Goal: Information Seeking & Learning: Learn about a topic

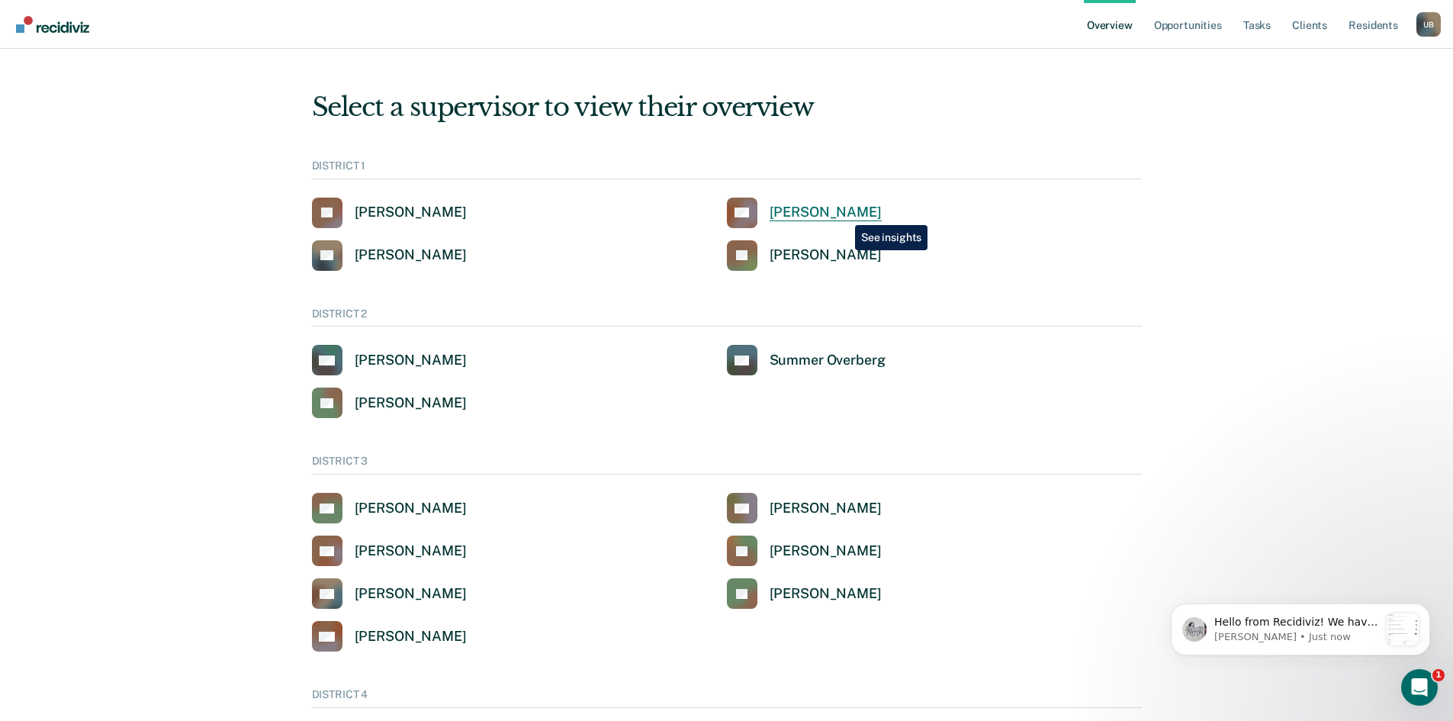
click at [843, 214] on div "[PERSON_NAME]" at bounding box center [825, 213] width 112 height 18
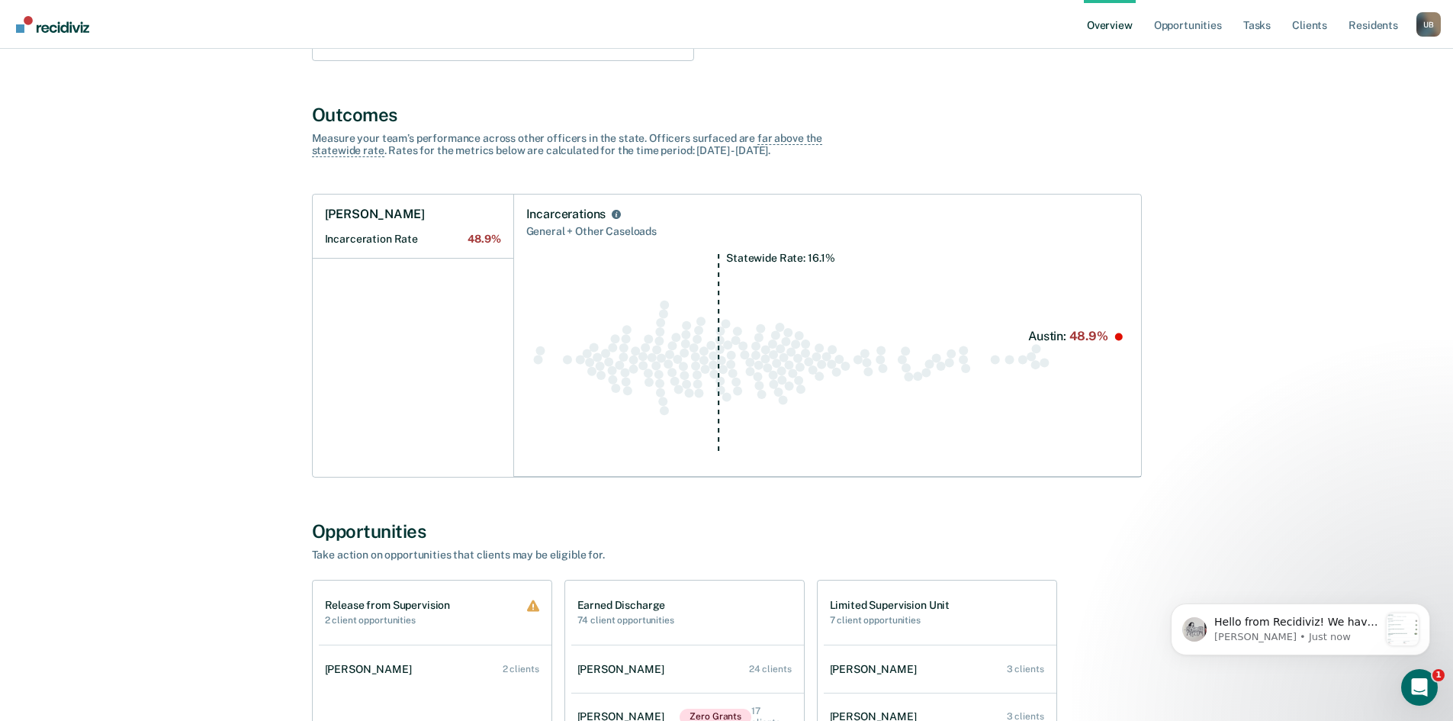
scroll to position [534, 0]
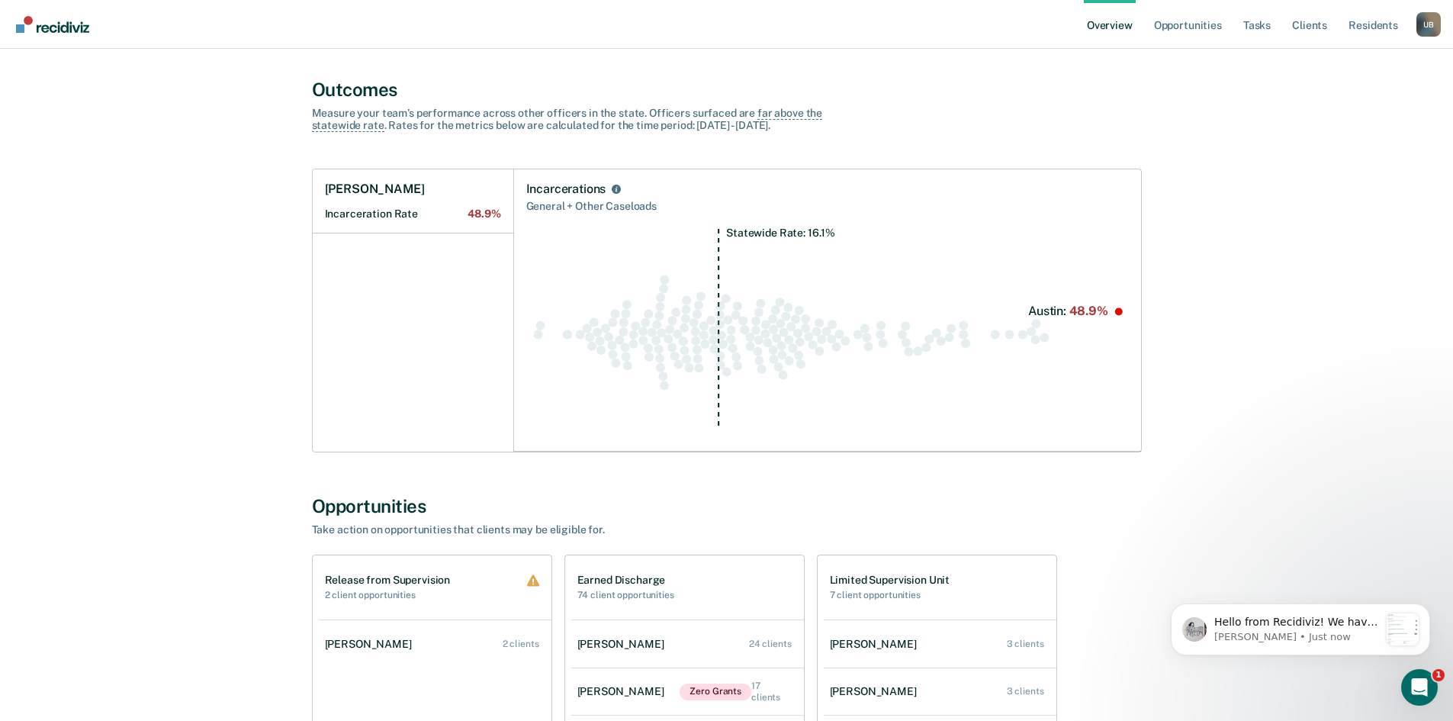
drag, startPoint x: 129, startPoint y: 187, endPoint x: 156, endPoint y: 146, distance: 48.9
click at [156, 146] on div "All Supervisors / Clinton Blettner Clinton Blettner Overview District : 1 Team …" at bounding box center [726, 576] width 1416 height 2086
drag, startPoint x: 169, startPoint y: 98, endPoint x: 112, endPoint y: 104, distance: 57.5
click at [112, 104] on div "All Supervisors / Clinton Blettner Clinton Blettner Overview District : 1 Team …" at bounding box center [726, 576] width 1416 height 2086
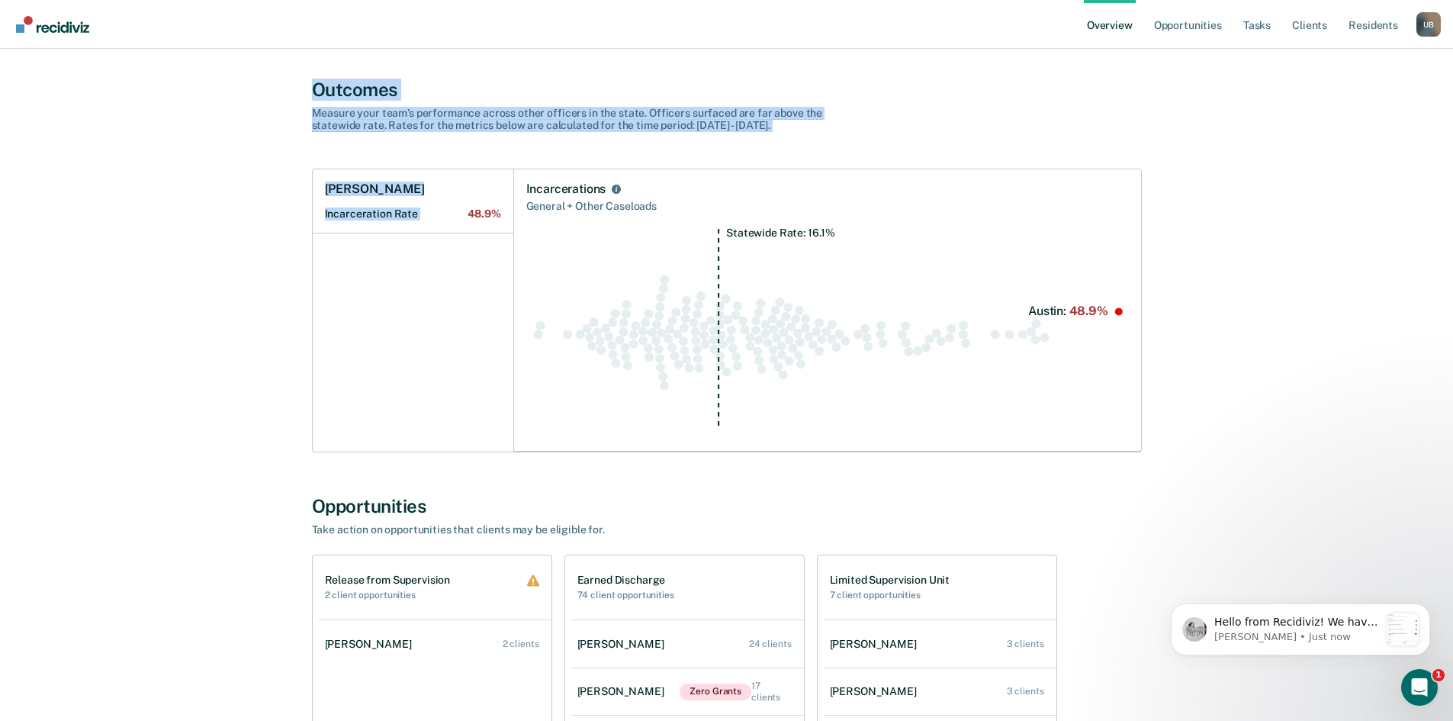
drag, startPoint x: 136, startPoint y: 57, endPoint x: 149, endPoint y: 282, distance: 225.3
click at [149, 282] on div "All Supervisors / Clinton Blettner Clinton Blettner Overview District : 1 Team …" at bounding box center [726, 576] width 1416 height 2086
click at [144, 275] on div "All Supervisors / Clinton Blettner Clinton Blettner Overview District : 1 Team …" at bounding box center [726, 576] width 1416 height 2086
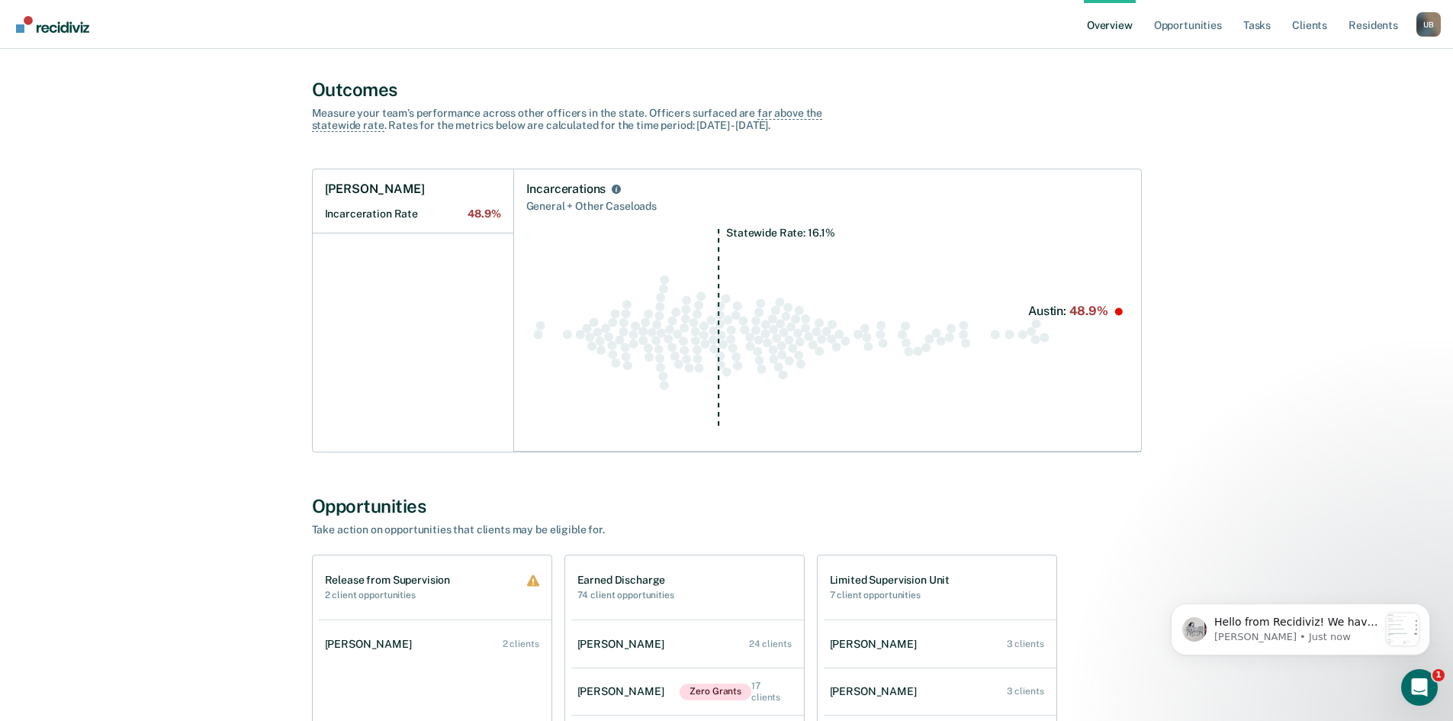
drag, startPoint x: 159, startPoint y: 182, endPoint x: 194, endPoint y: 106, distance: 83.6
click at [194, 106] on div "All Supervisors / Clinton Blettner Clinton Blettner Overview District : 1 Team …" at bounding box center [726, 576] width 1416 height 2086
drag, startPoint x: 281, startPoint y: 148, endPoint x: 239, endPoint y: 169, distance: 47.4
click at [239, 169] on div "All Supervisors / Clinton Blettner Clinton Blettner Overview District : 1 Team …" at bounding box center [726, 576] width 1416 height 2086
drag, startPoint x: 300, startPoint y: 154, endPoint x: 1196, endPoint y: 429, distance: 937.2
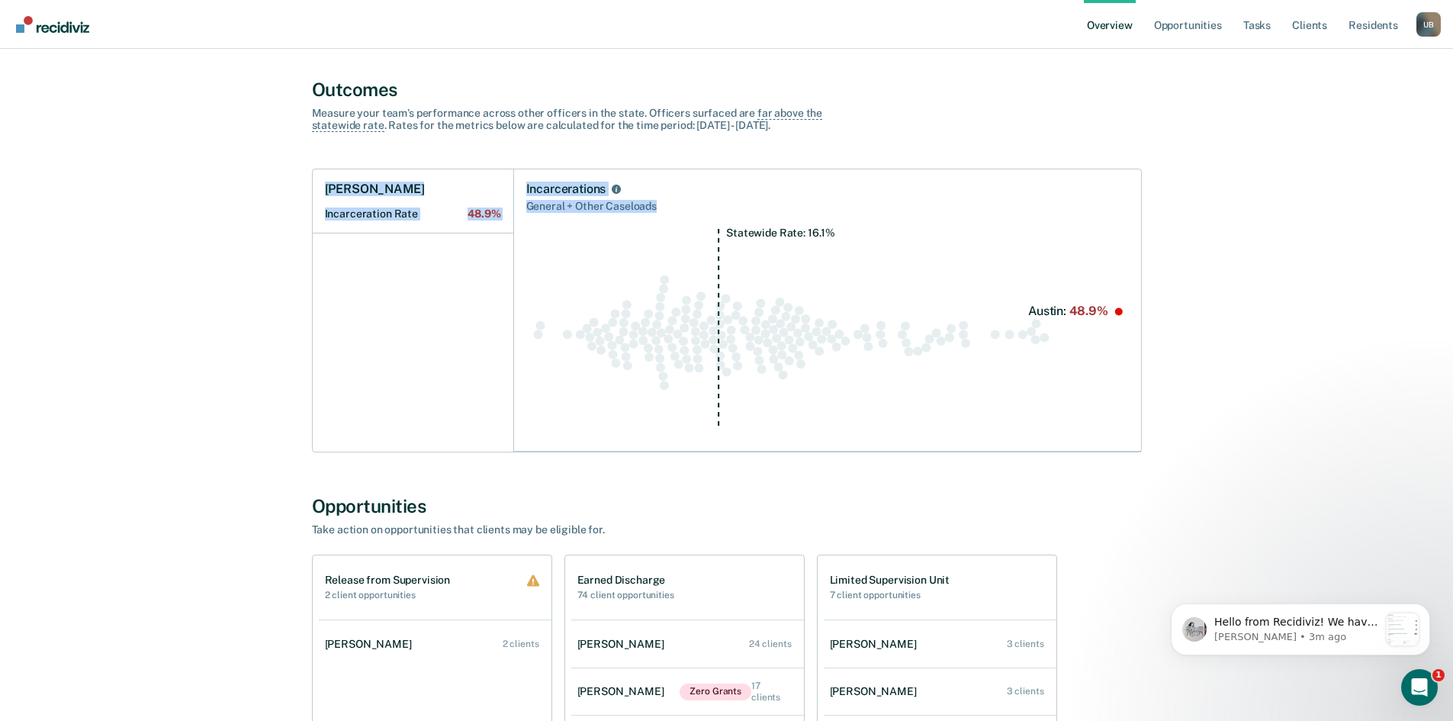
click at [1198, 435] on div "All Supervisors / Clinton Blettner Clinton Blettner Overview District : 1 Team …" at bounding box center [726, 576] width 1416 height 2086
click at [474, 66] on div "All Supervisors / Clinton Blettner Clinton Blettner Overview District : 1 Team …" at bounding box center [726, 576] width 915 height 2086
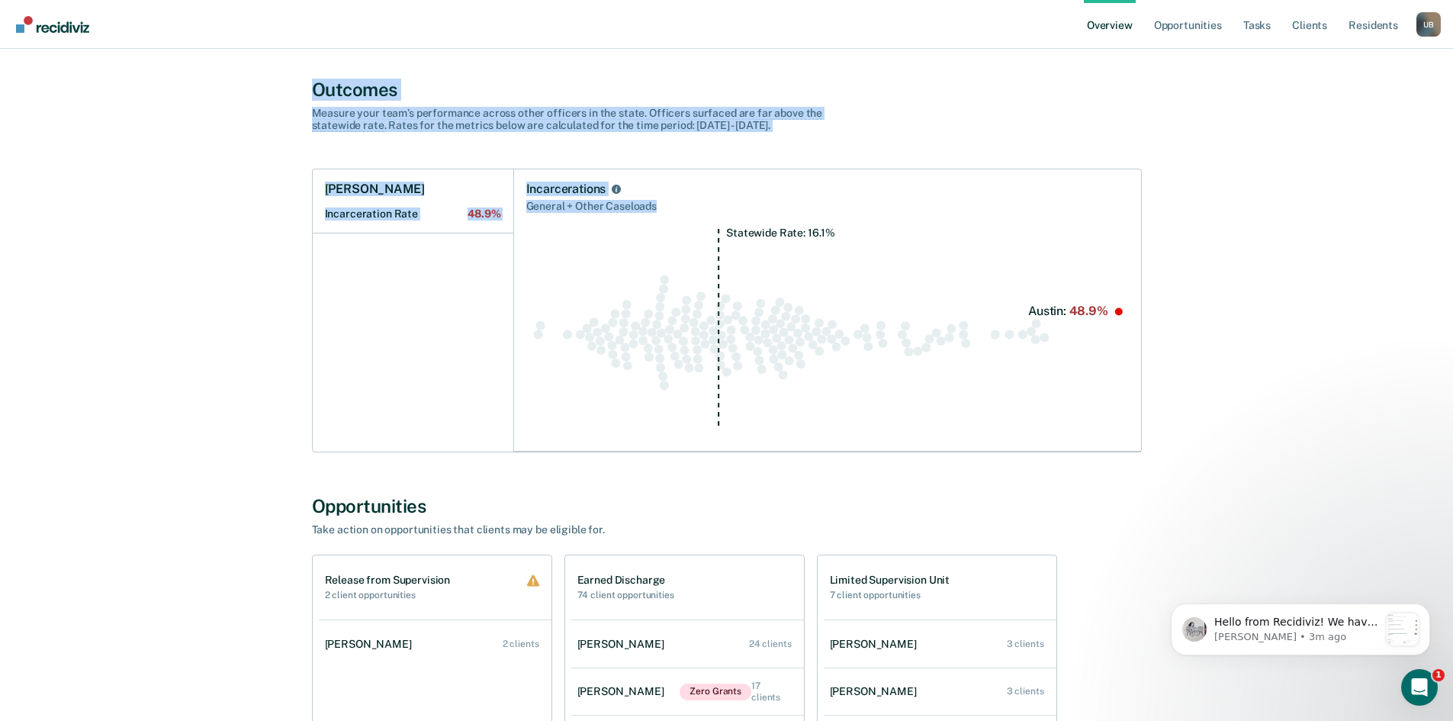
drag, startPoint x: 294, startPoint y: 63, endPoint x: 1132, endPoint y: 453, distance: 924.6
click at [1132, 454] on div "All Supervisors / Clinton Blettner Clinton Blettner Overview District : 1 Team …" at bounding box center [726, 576] width 915 height 2086
copy div "Outcomes Measure your team’s performance across other officer s in the state. O…"
click at [475, 351] on div "Austin Turpin Incarceration Rate 48.9%" at bounding box center [413, 310] width 201 height 282
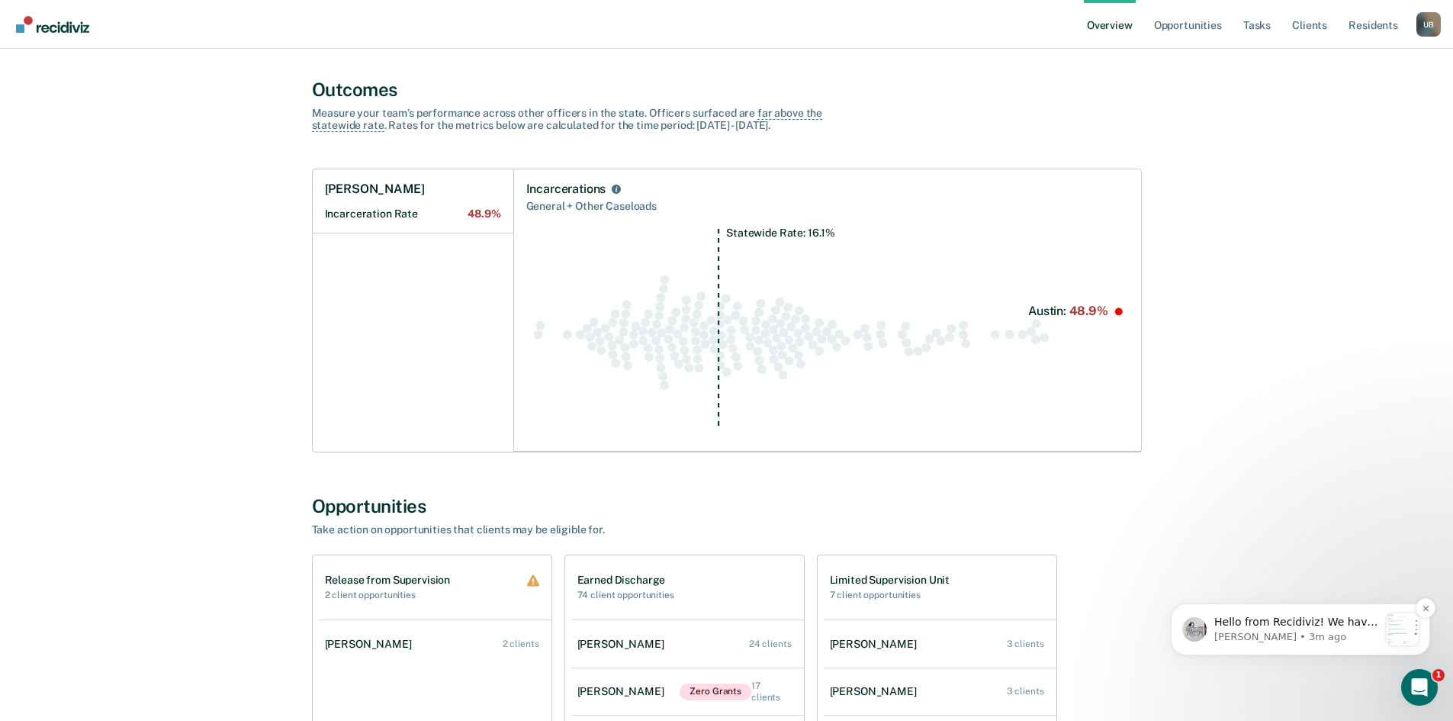
click at [1261, 634] on p "Kim • 3m ago" at bounding box center [1296, 637] width 165 height 14
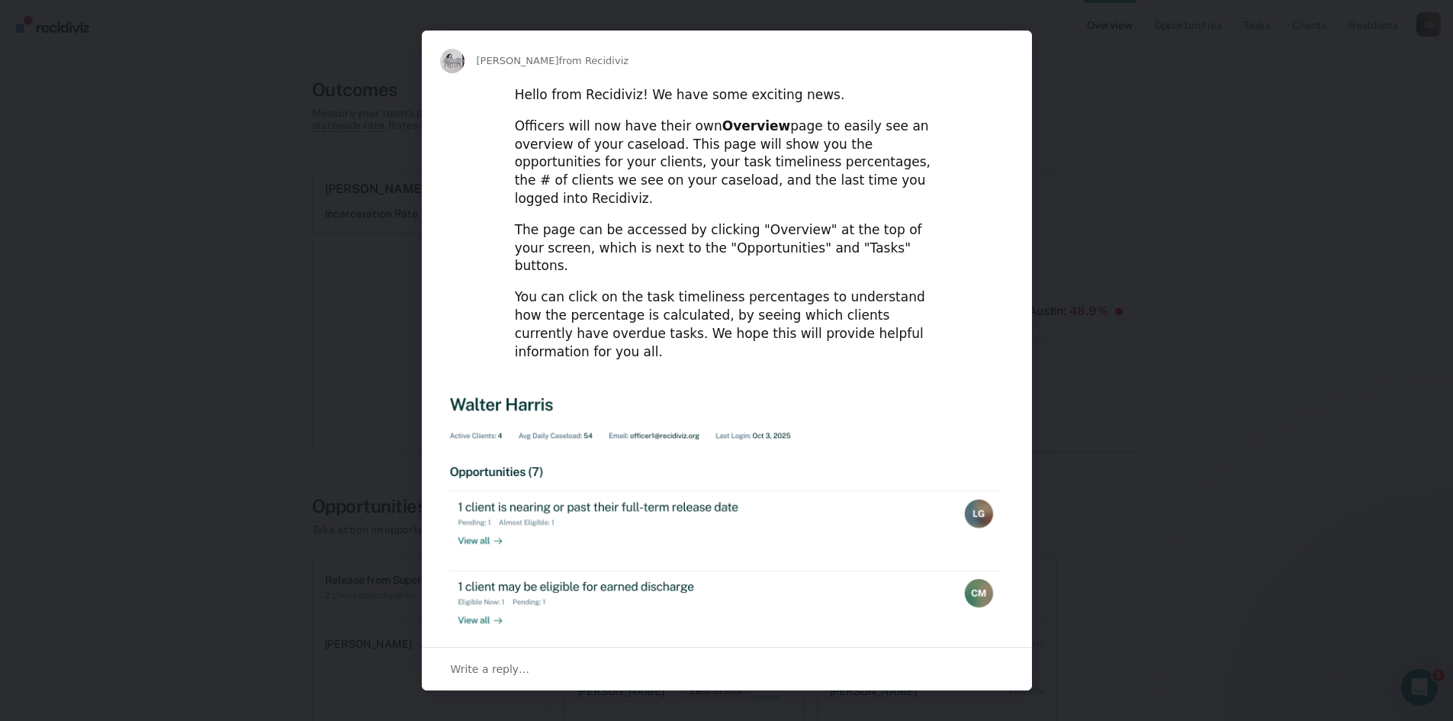
scroll to position [0, 0]
click at [1005, 49] on span "Close" at bounding box center [1004, 58] width 55 height 55
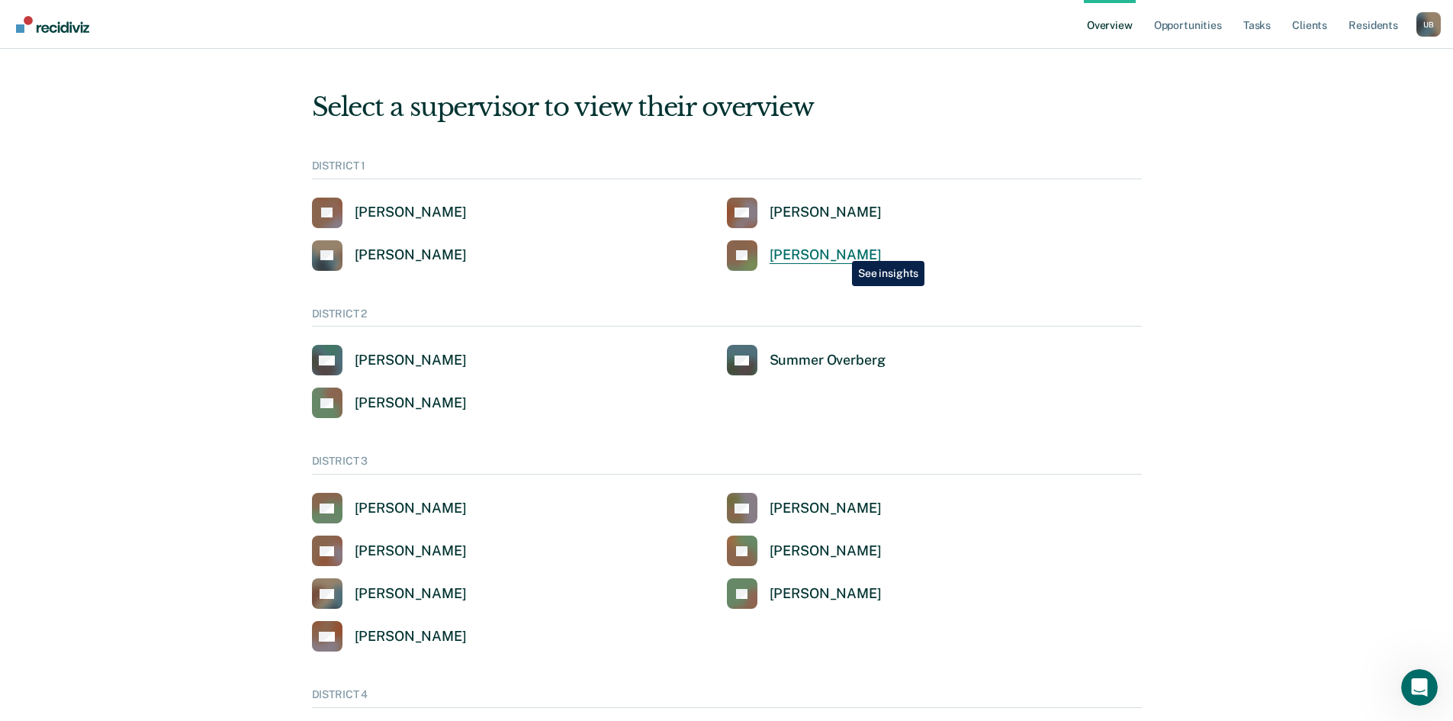
click at [840, 249] on div "[PERSON_NAME]" at bounding box center [825, 255] width 112 height 18
click at [433, 252] on div "[PERSON_NAME]" at bounding box center [411, 255] width 112 height 18
click at [416, 207] on div "[PERSON_NAME]" at bounding box center [411, 213] width 112 height 18
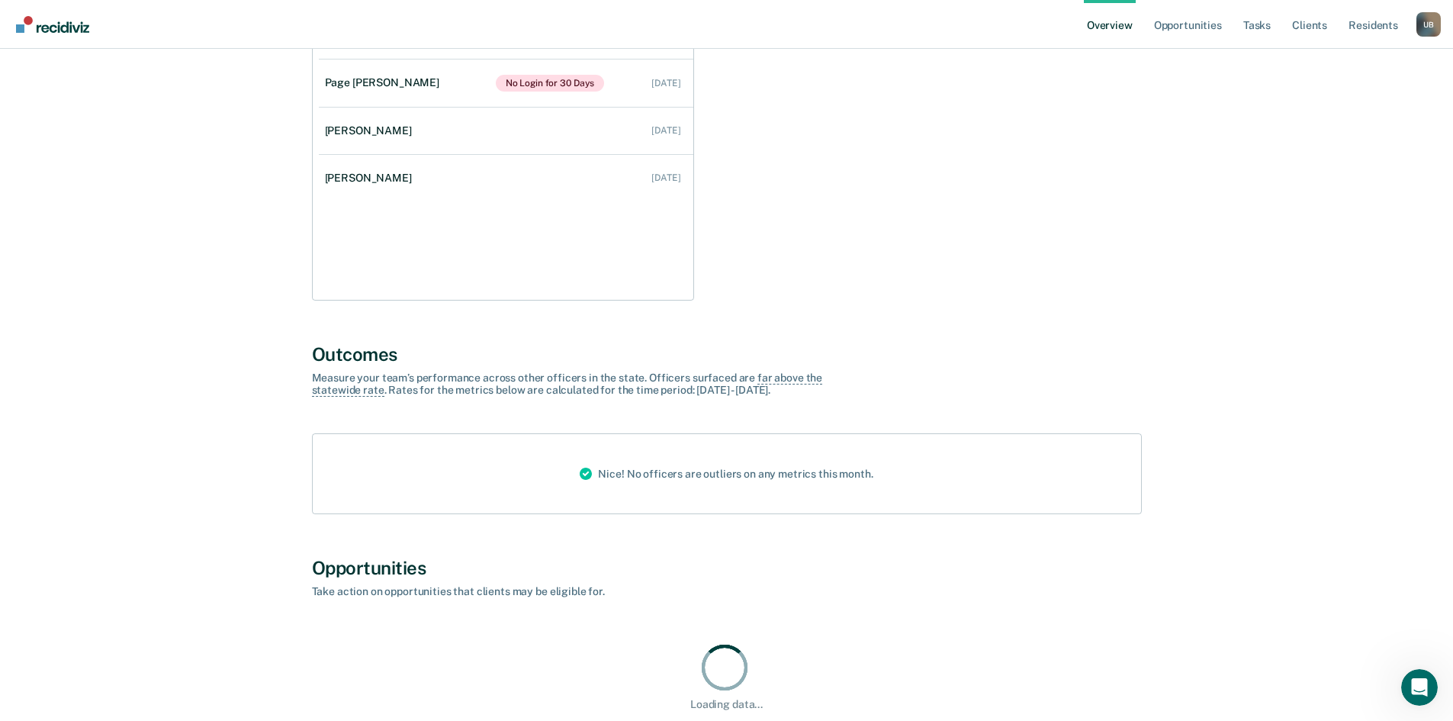
scroll to position [302, 0]
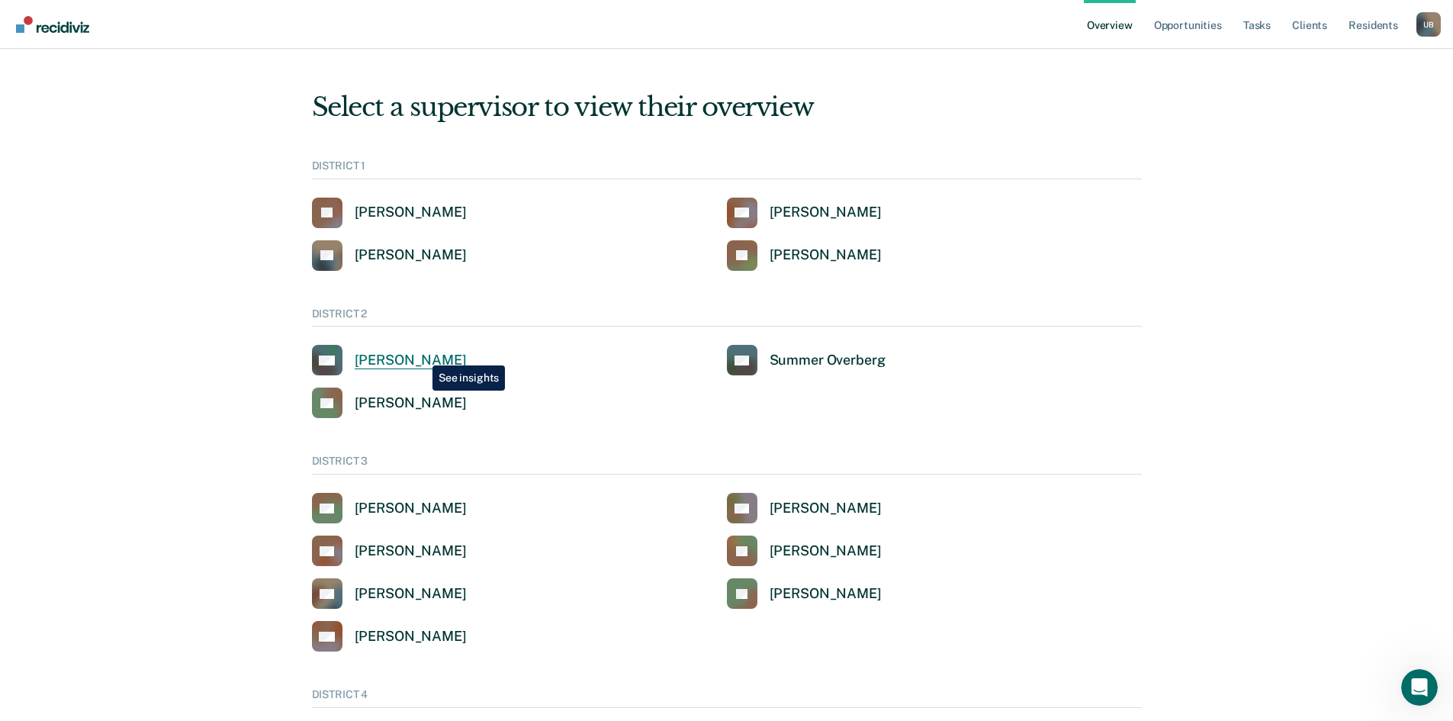
click at [422, 355] on div "[PERSON_NAME]" at bounding box center [411, 361] width 112 height 18
click at [426, 406] on div "[PERSON_NAME]" at bounding box center [411, 403] width 112 height 18
click at [864, 366] on div "Summer Overberg" at bounding box center [827, 361] width 116 height 18
click at [447, 351] on link "AM Allison R Mcmanus" at bounding box center [389, 360] width 155 height 31
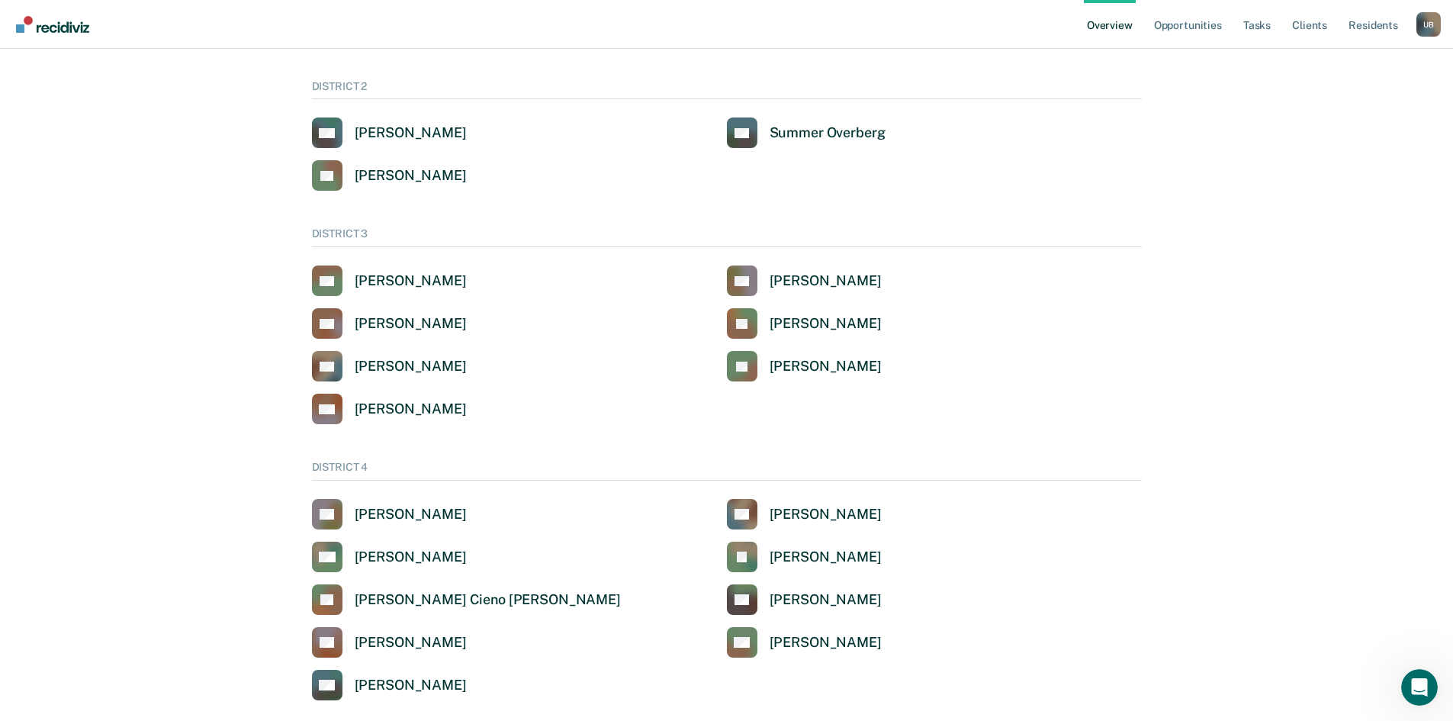
scroll to position [229, 0]
click at [396, 275] on div "[PERSON_NAME]" at bounding box center [411, 280] width 112 height 18
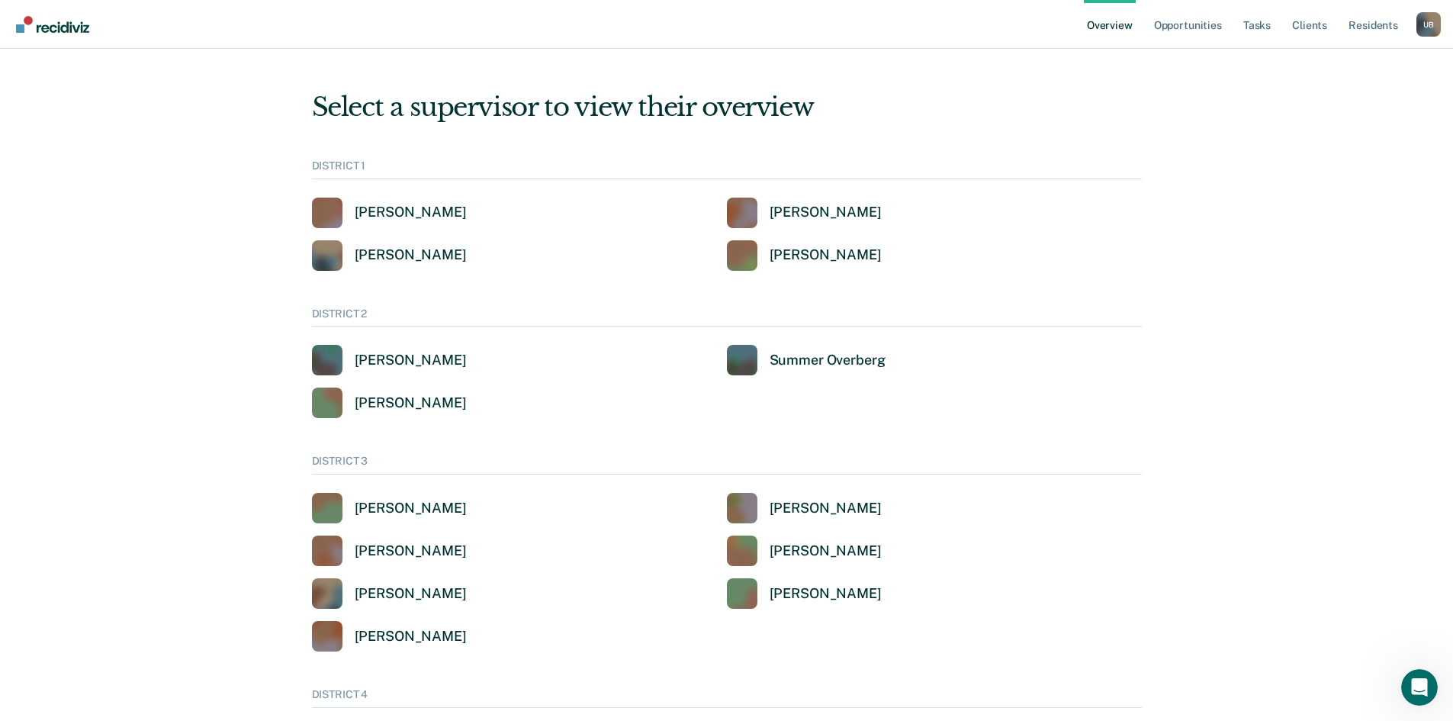
scroll to position [229, 0]
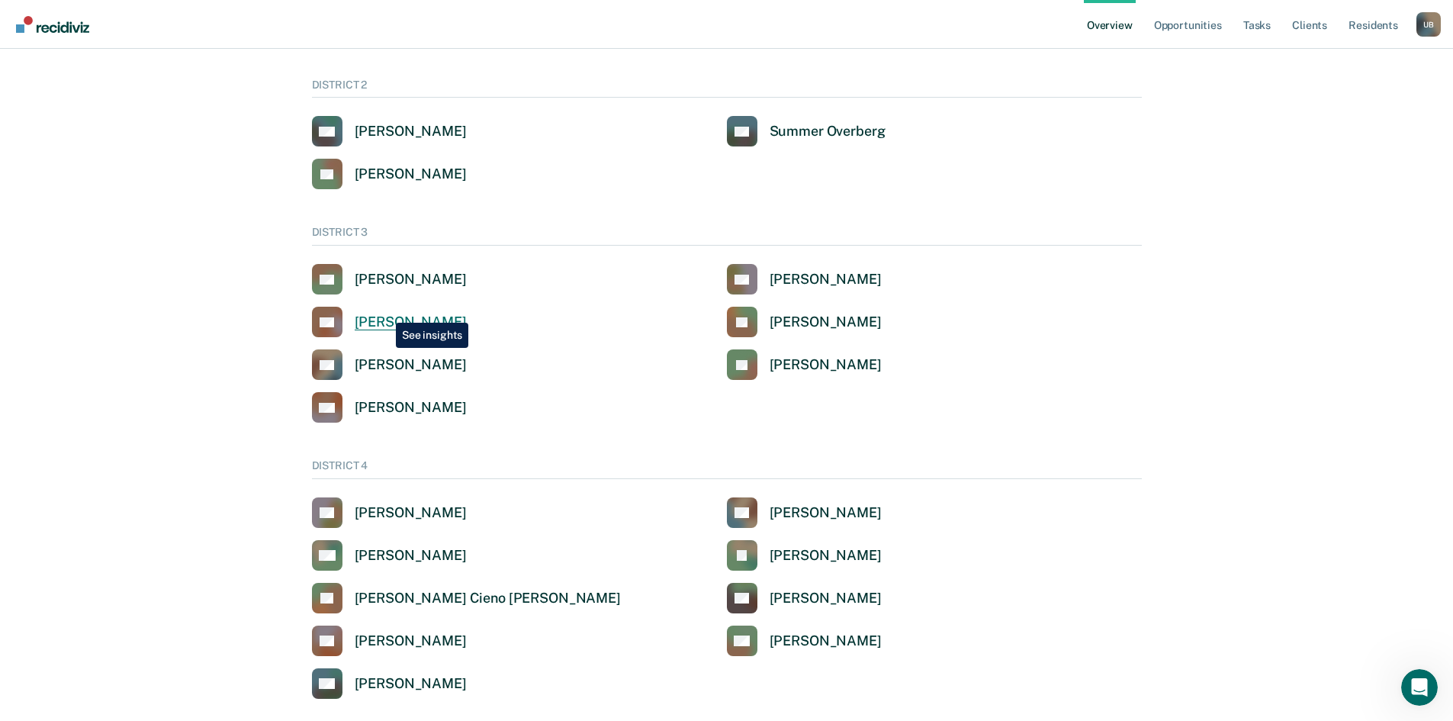
click at [384, 311] on link "DC Dennis Roy Cochems" at bounding box center [389, 322] width 155 height 31
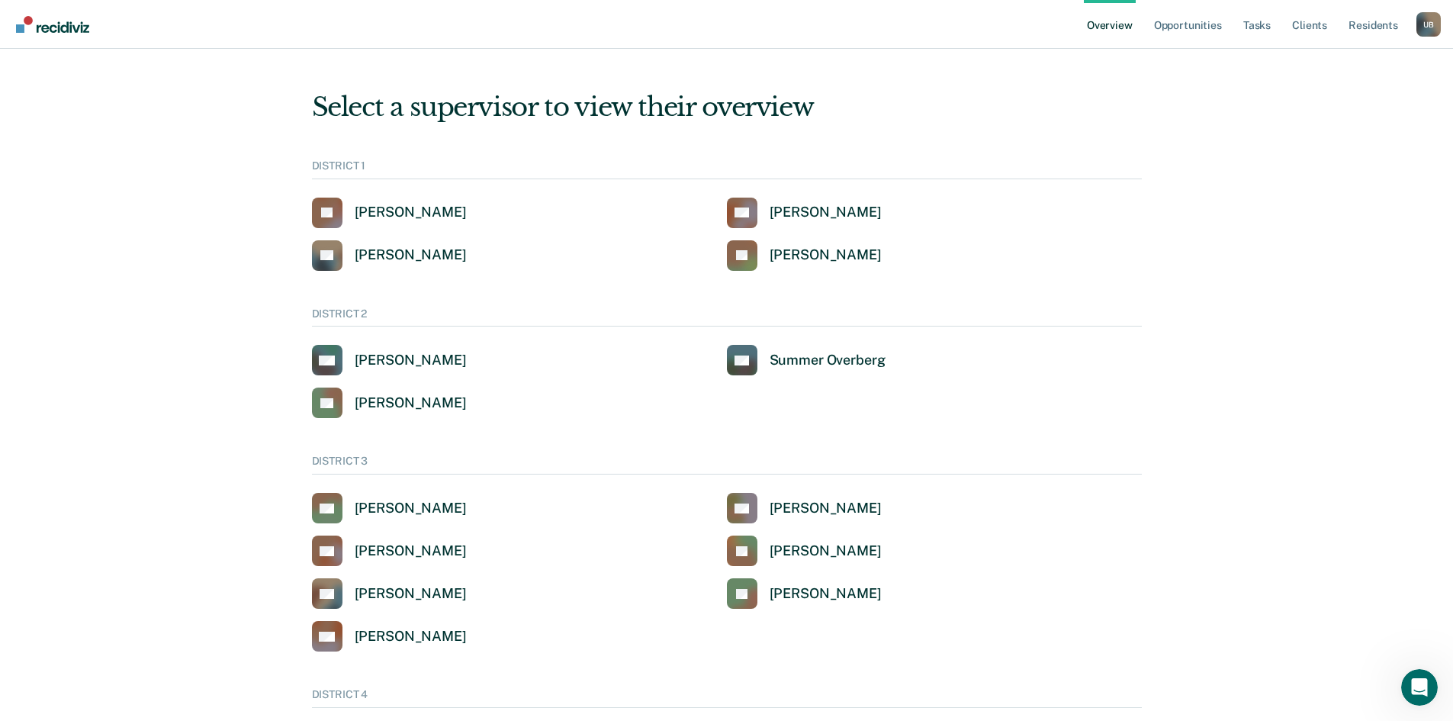
scroll to position [229, 0]
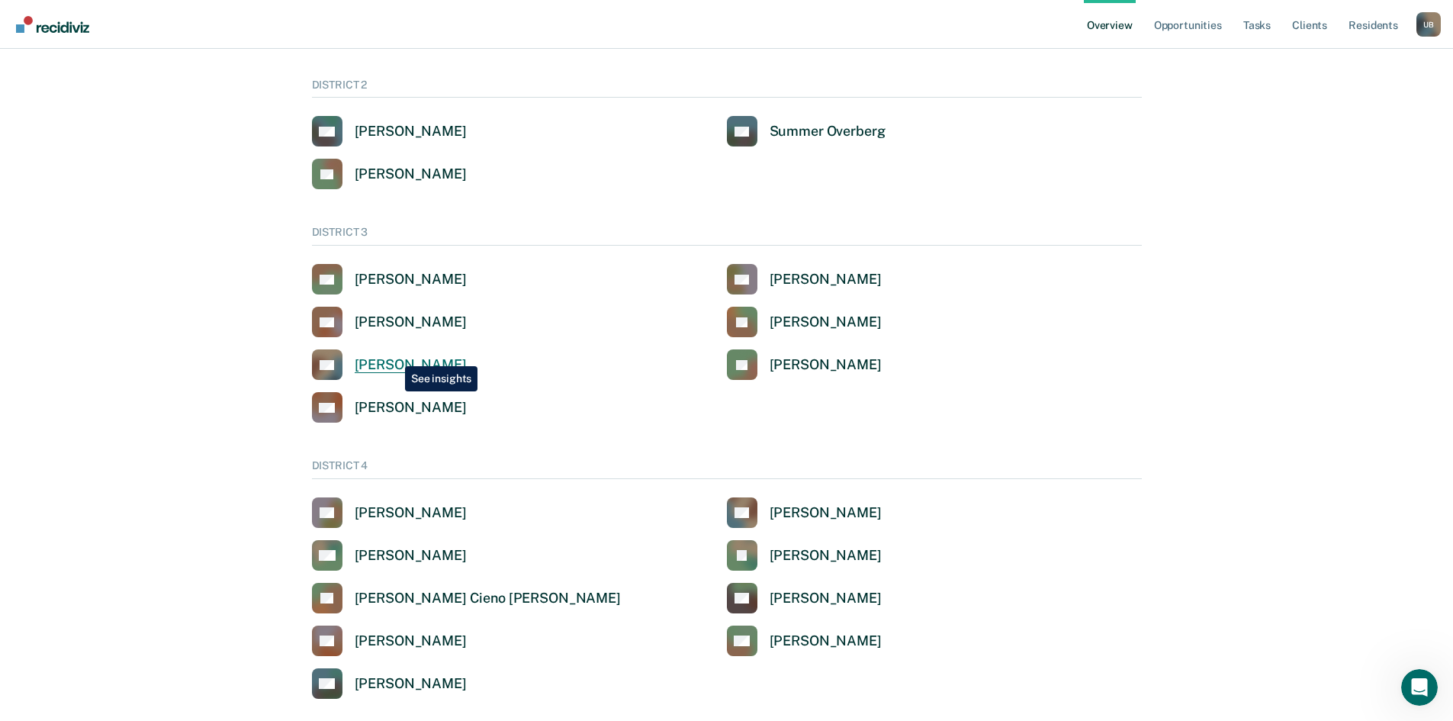
click at [394, 355] on link "DG Daniel Geisel" at bounding box center [389, 364] width 155 height 31
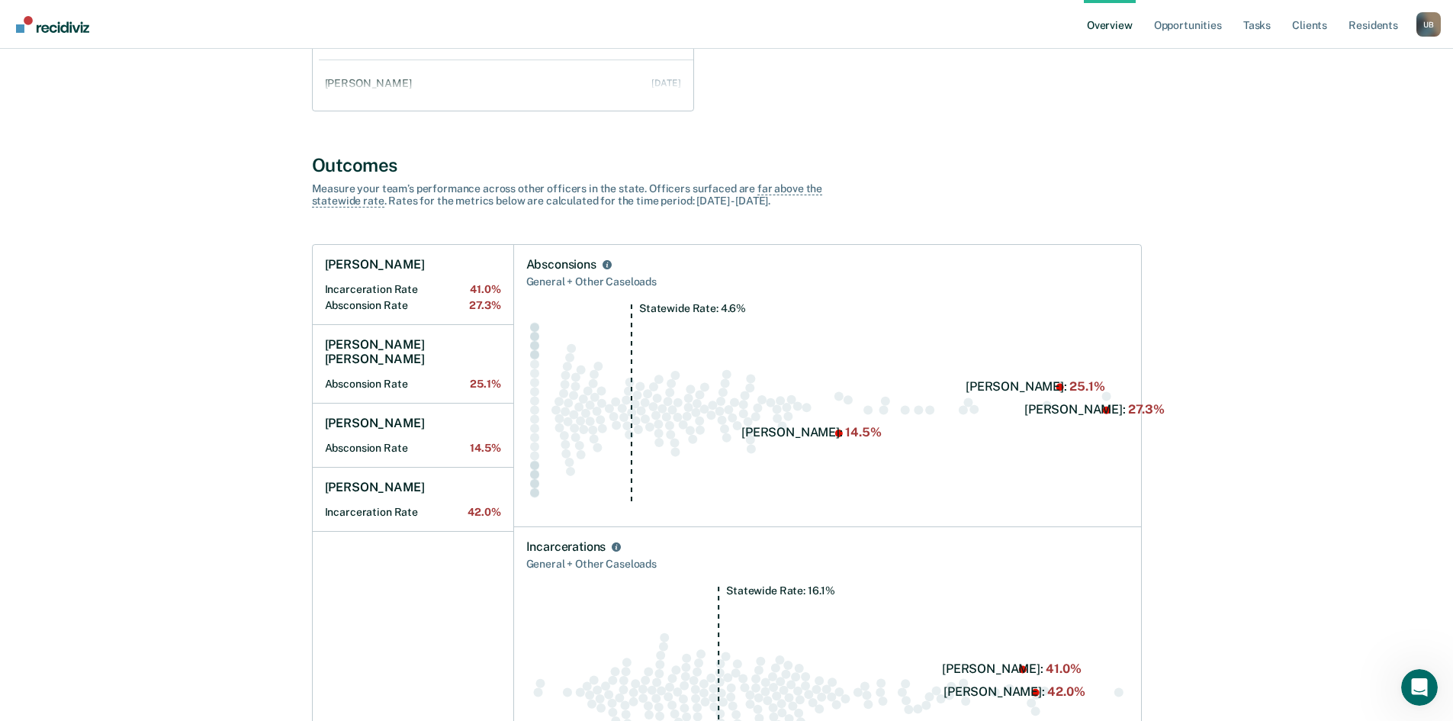
scroll to position [381, 0]
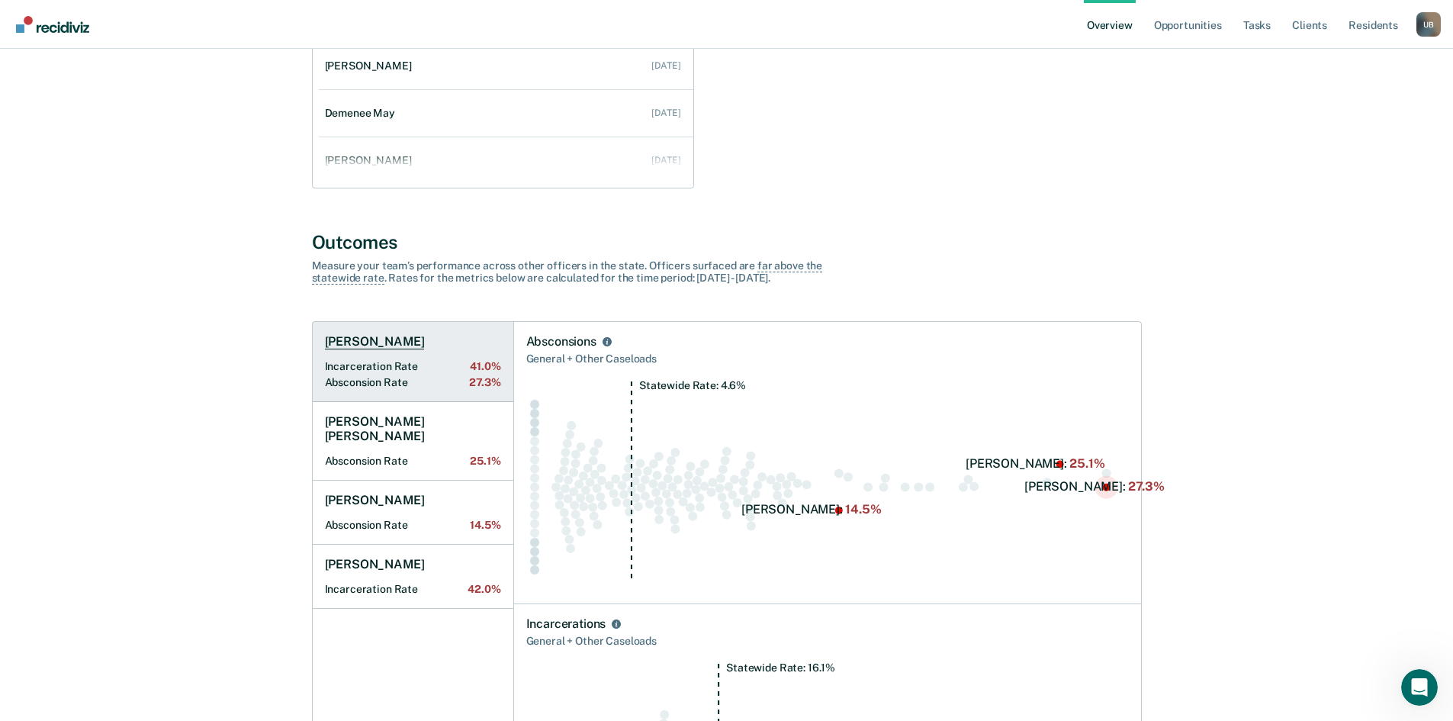
click at [397, 345] on h1 "Brian Seegmiller" at bounding box center [375, 341] width 100 height 15
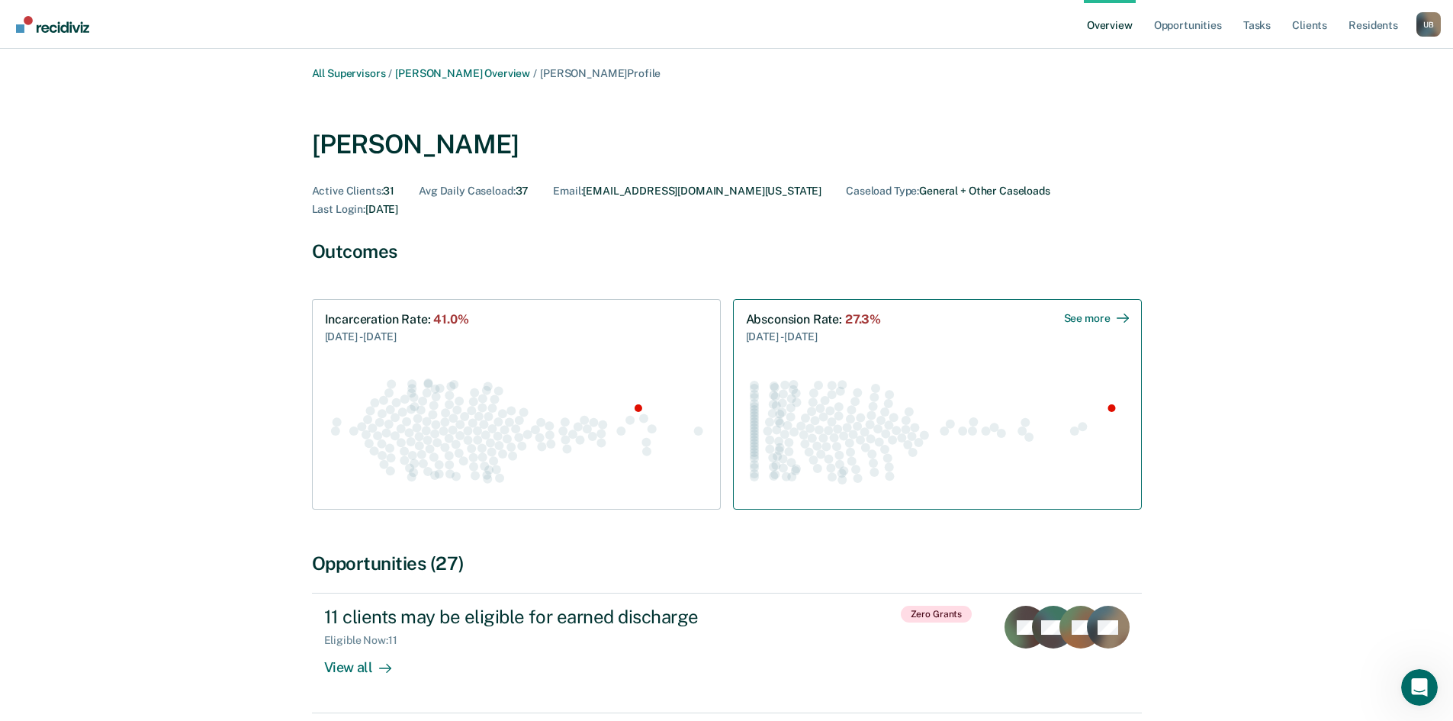
click at [1078, 312] on div "See more" at bounding box center [1096, 318] width 65 height 13
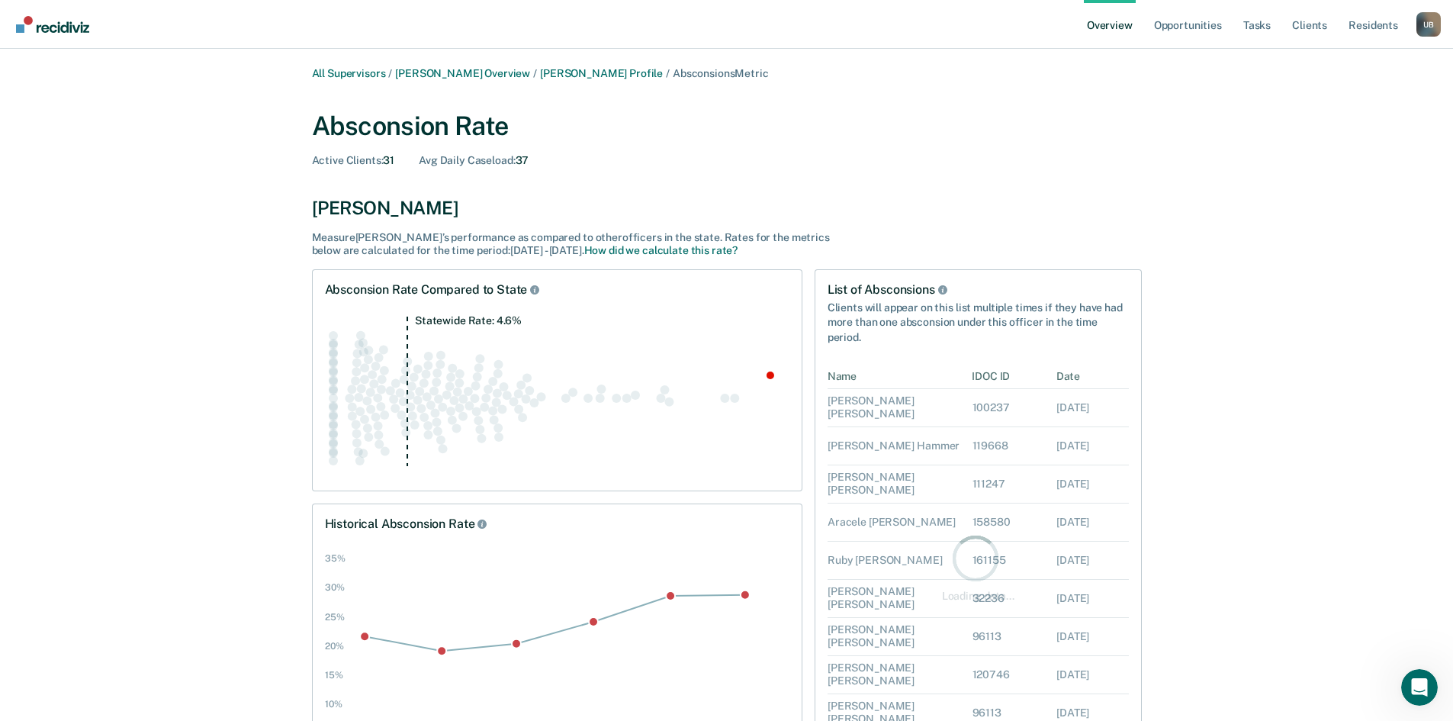
scroll to position [396, 290]
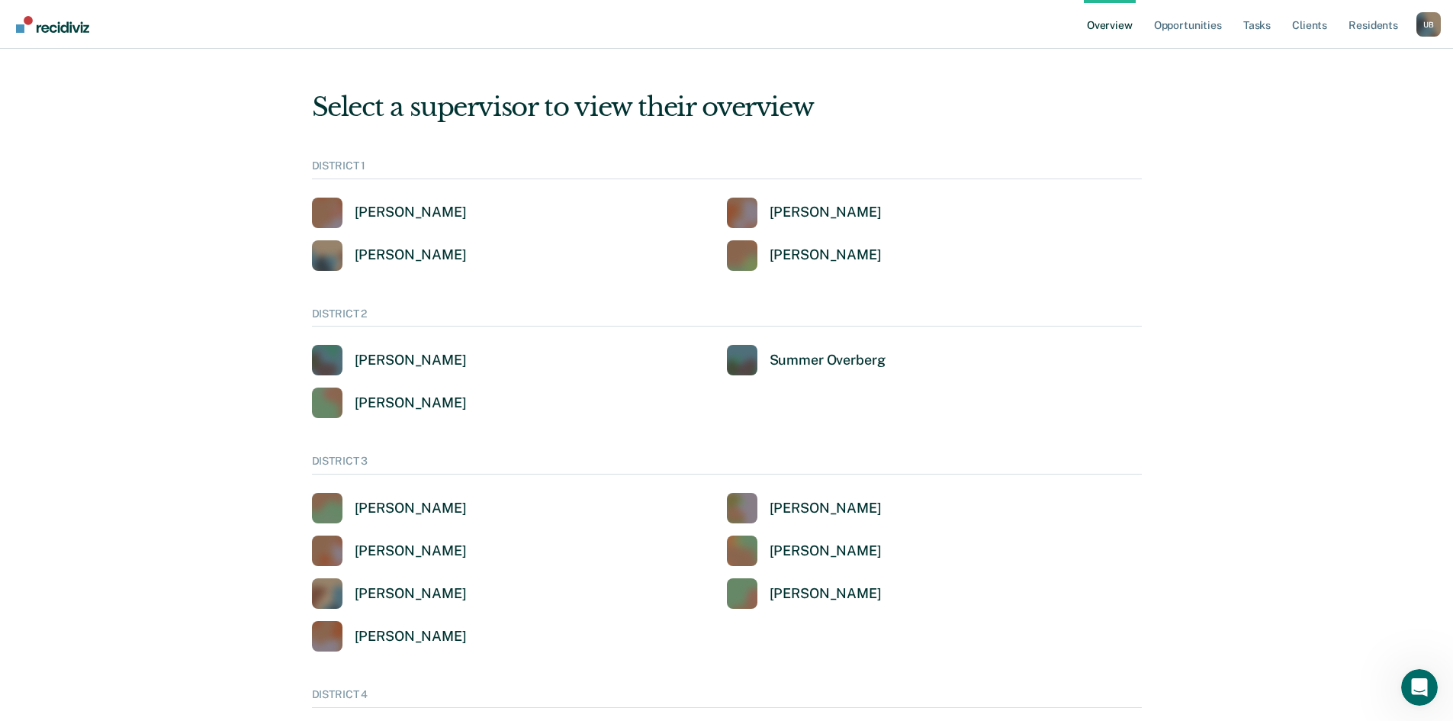
scroll to position [229, 0]
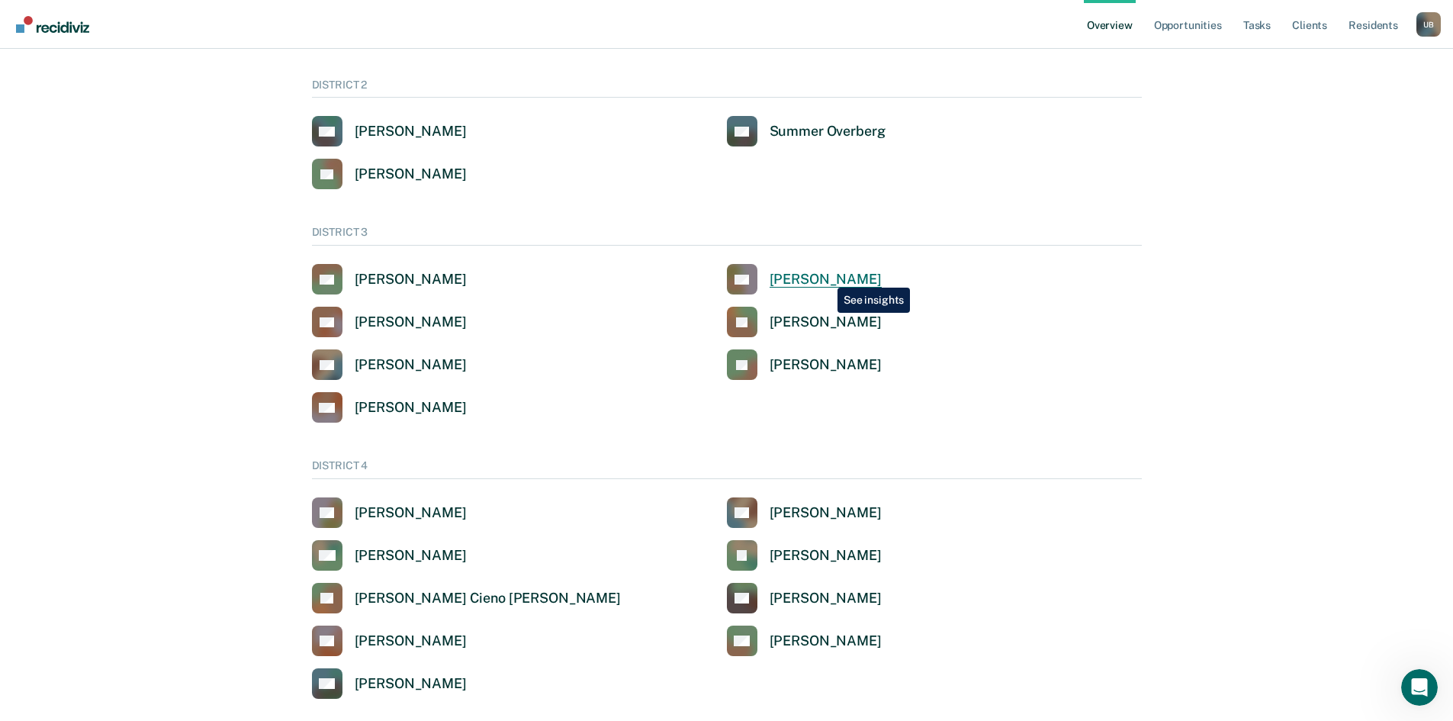
click at [826, 276] on div "[PERSON_NAME]" at bounding box center [825, 280] width 112 height 18
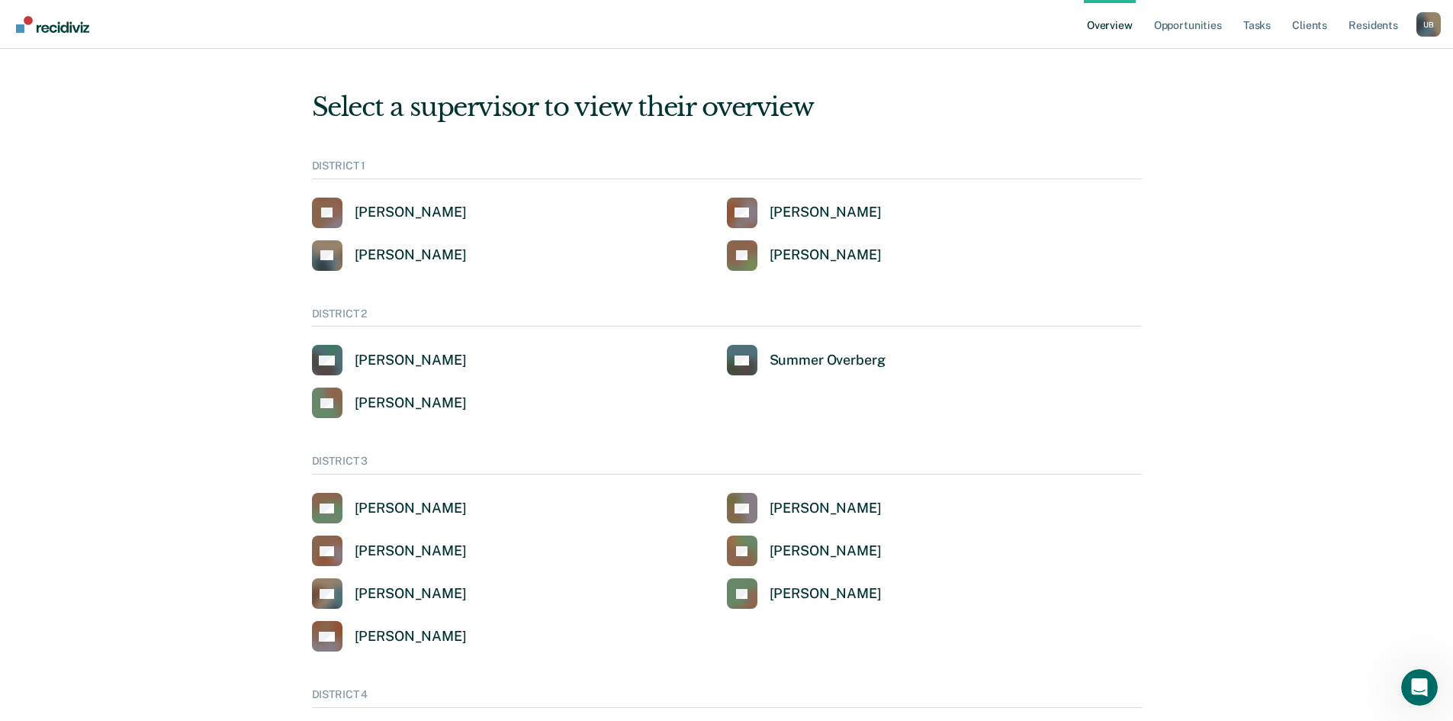
scroll to position [229, 0]
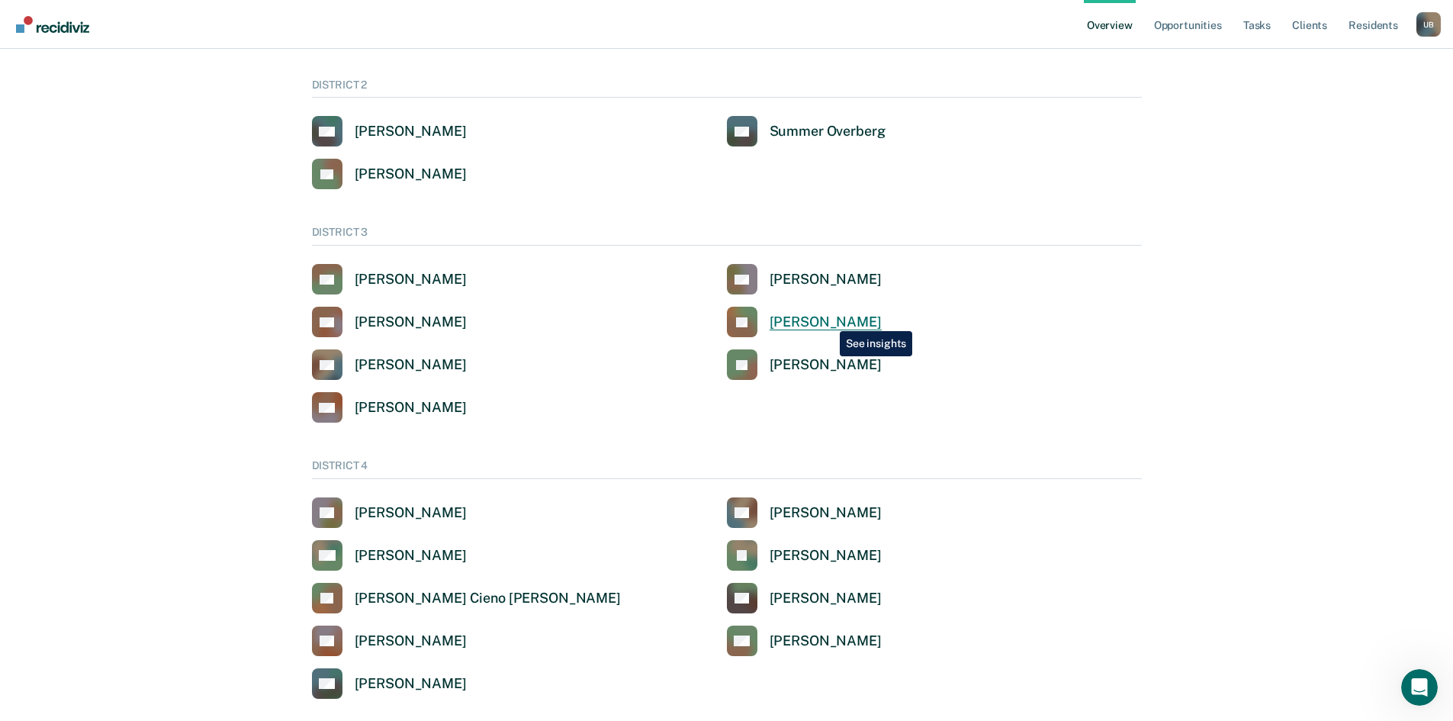
click at [828, 320] on div "[PERSON_NAME]" at bounding box center [825, 322] width 112 height 18
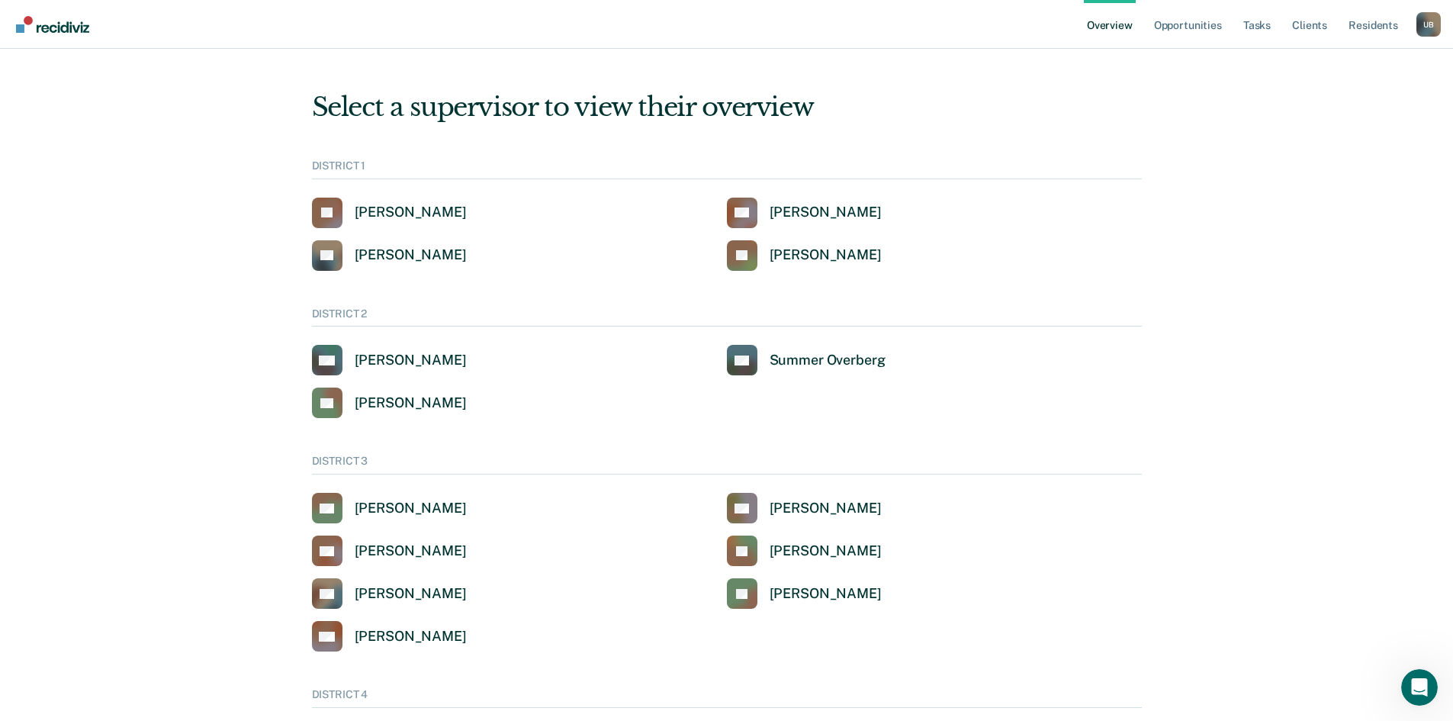
scroll to position [229, 0]
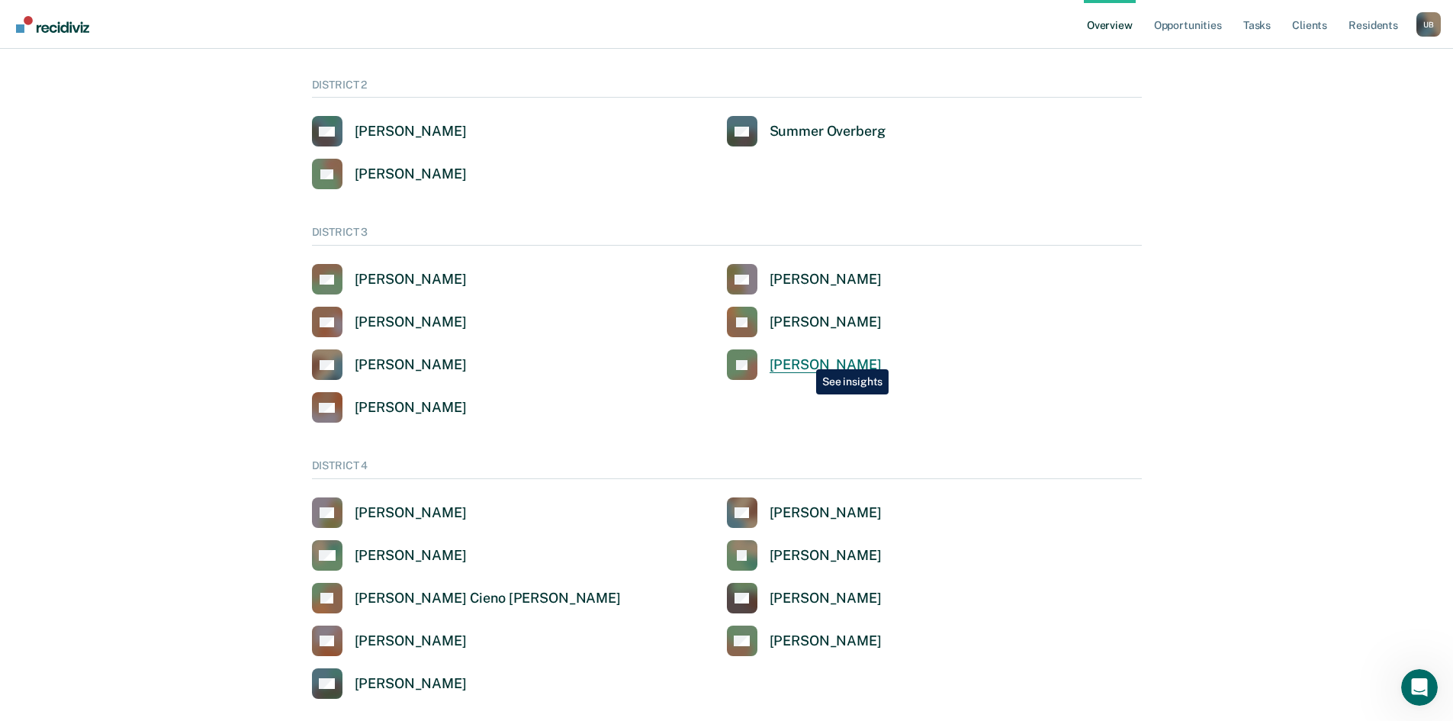
click at [805, 358] on div "[PERSON_NAME]" at bounding box center [825, 365] width 112 height 18
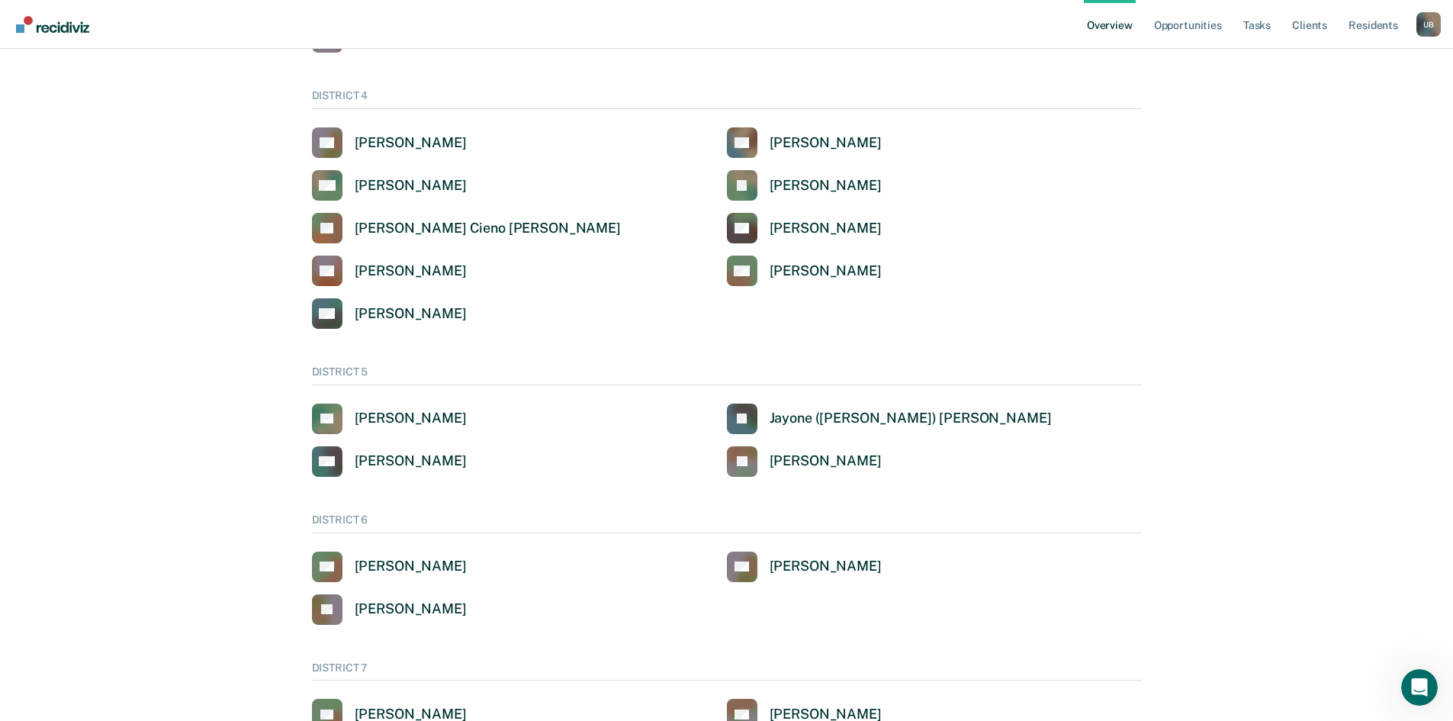
scroll to position [699, 0]
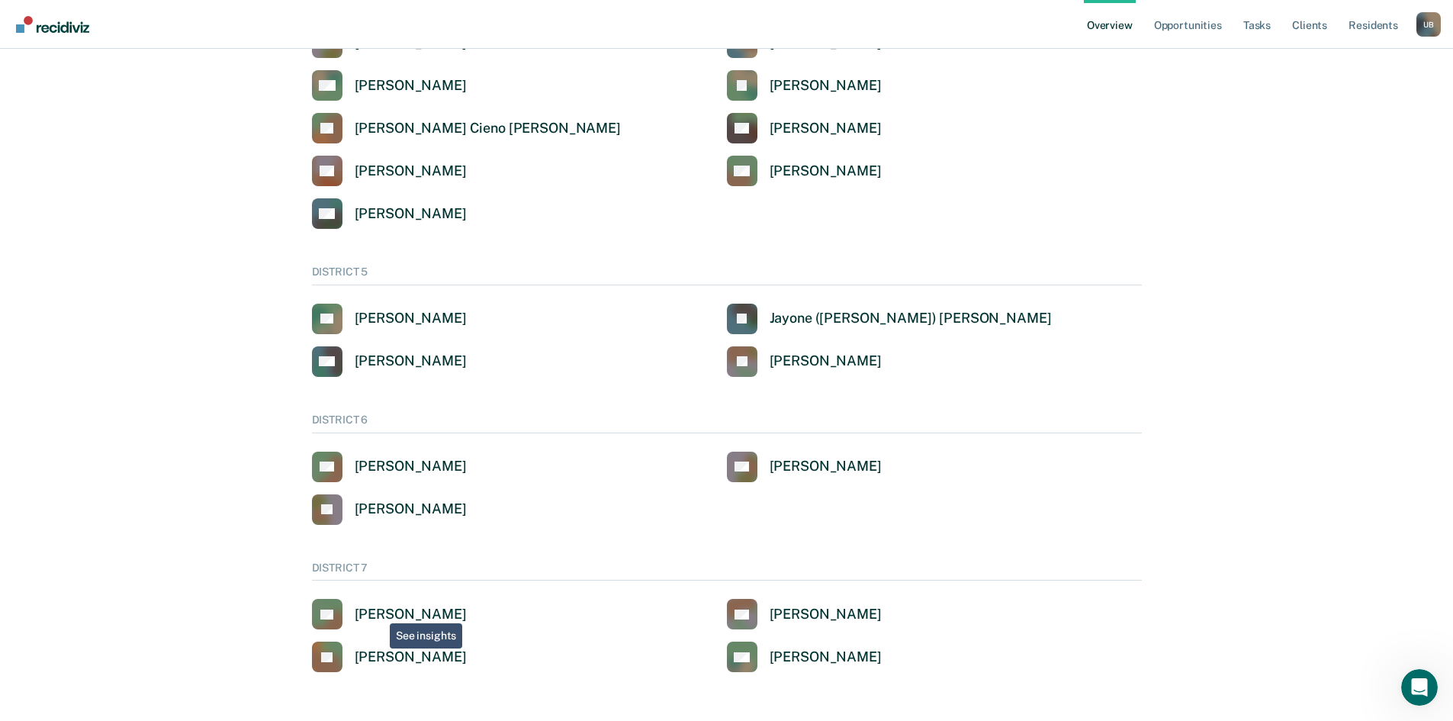
drag, startPoint x: 377, startPoint y: 612, endPoint x: 348, endPoint y: 482, distance: 133.0
click at [377, 612] on div "[PERSON_NAME]" at bounding box center [411, 615] width 112 height 18
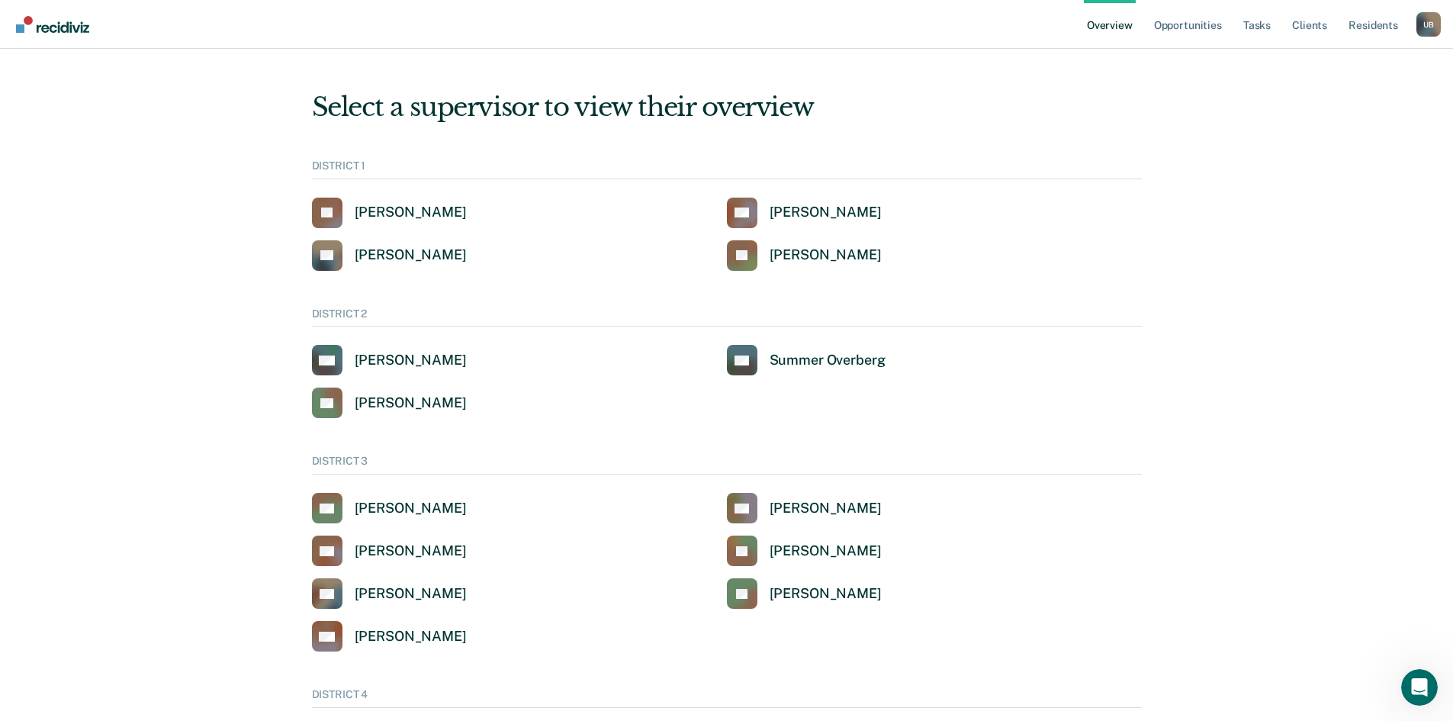
scroll to position [699, 0]
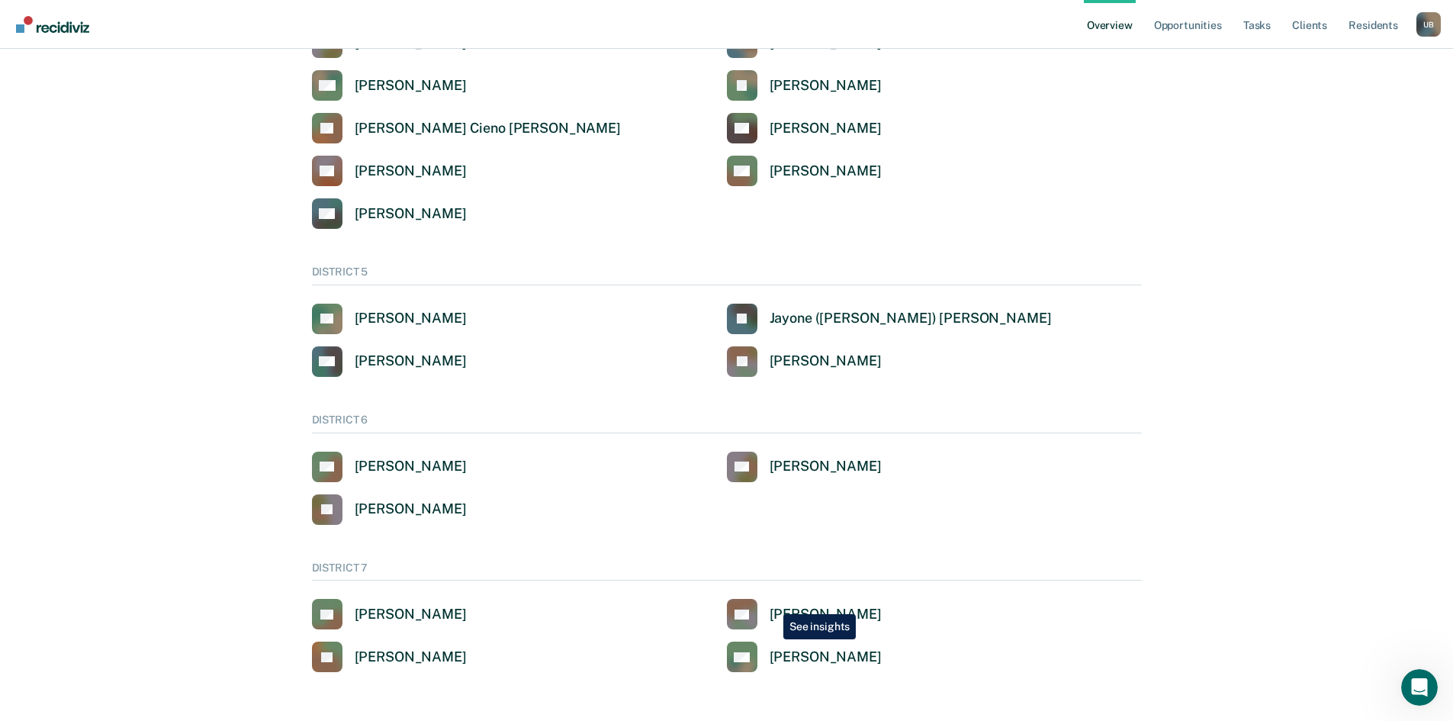
click at [779, 611] on div "[PERSON_NAME]" at bounding box center [825, 615] width 112 height 18
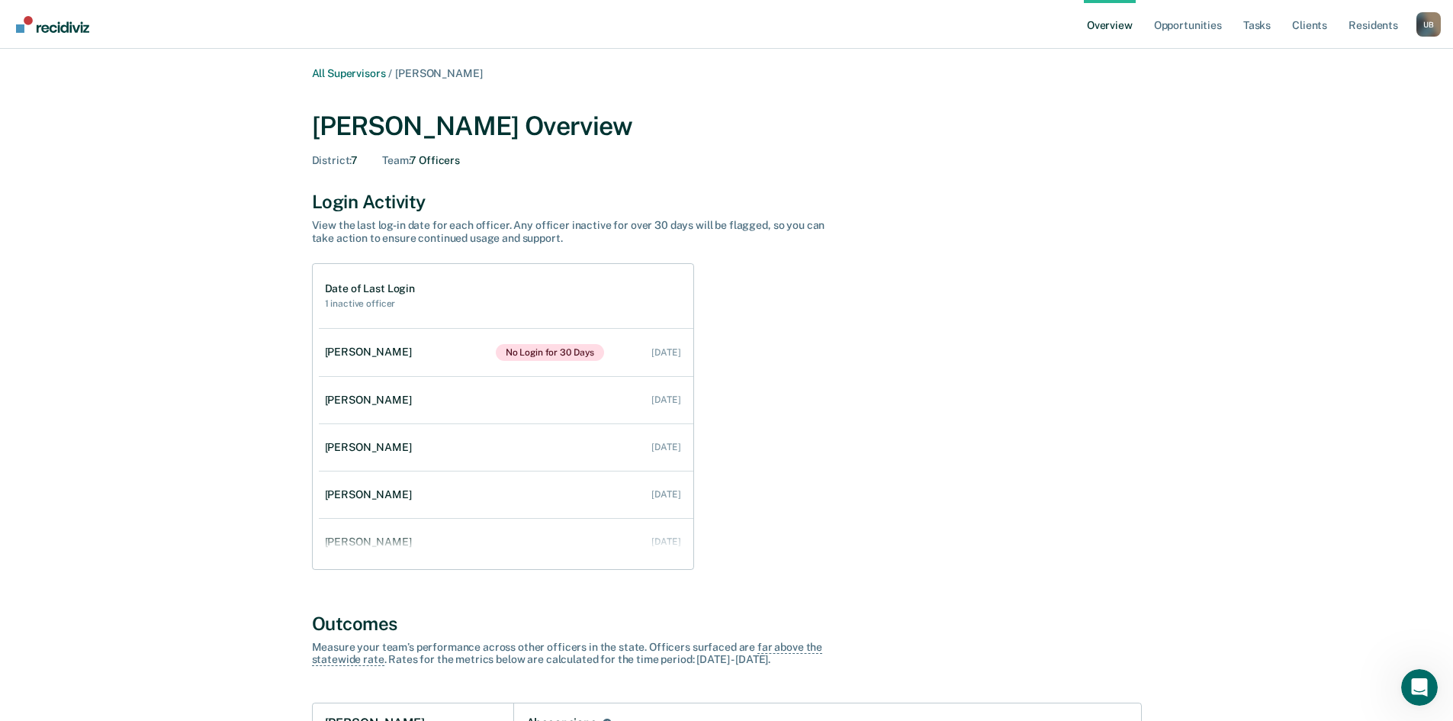
scroll to position [699, 0]
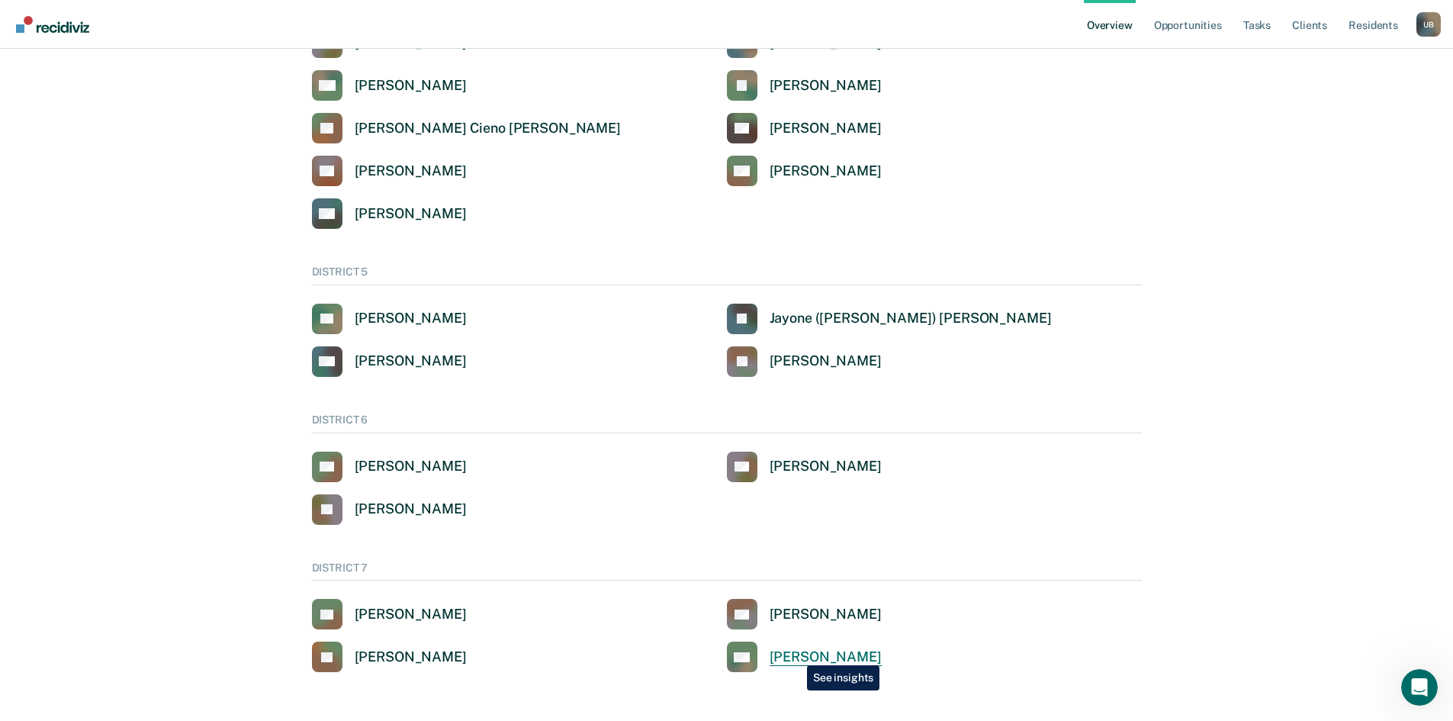
click at [795, 654] on div "[PERSON_NAME]" at bounding box center [825, 657] width 112 height 18
click at [377, 511] on div "[PERSON_NAME]" at bounding box center [411, 509] width 112 height 18
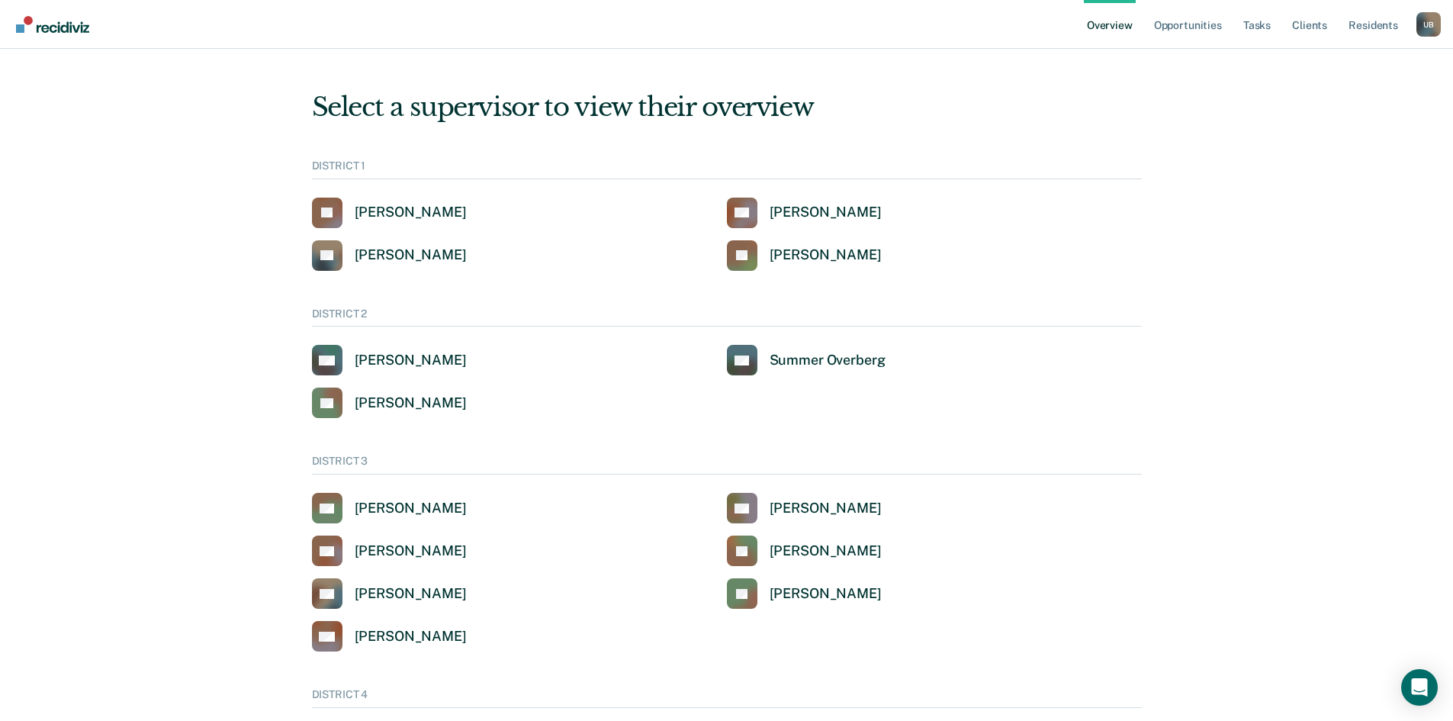
scroll to position [699, 0]
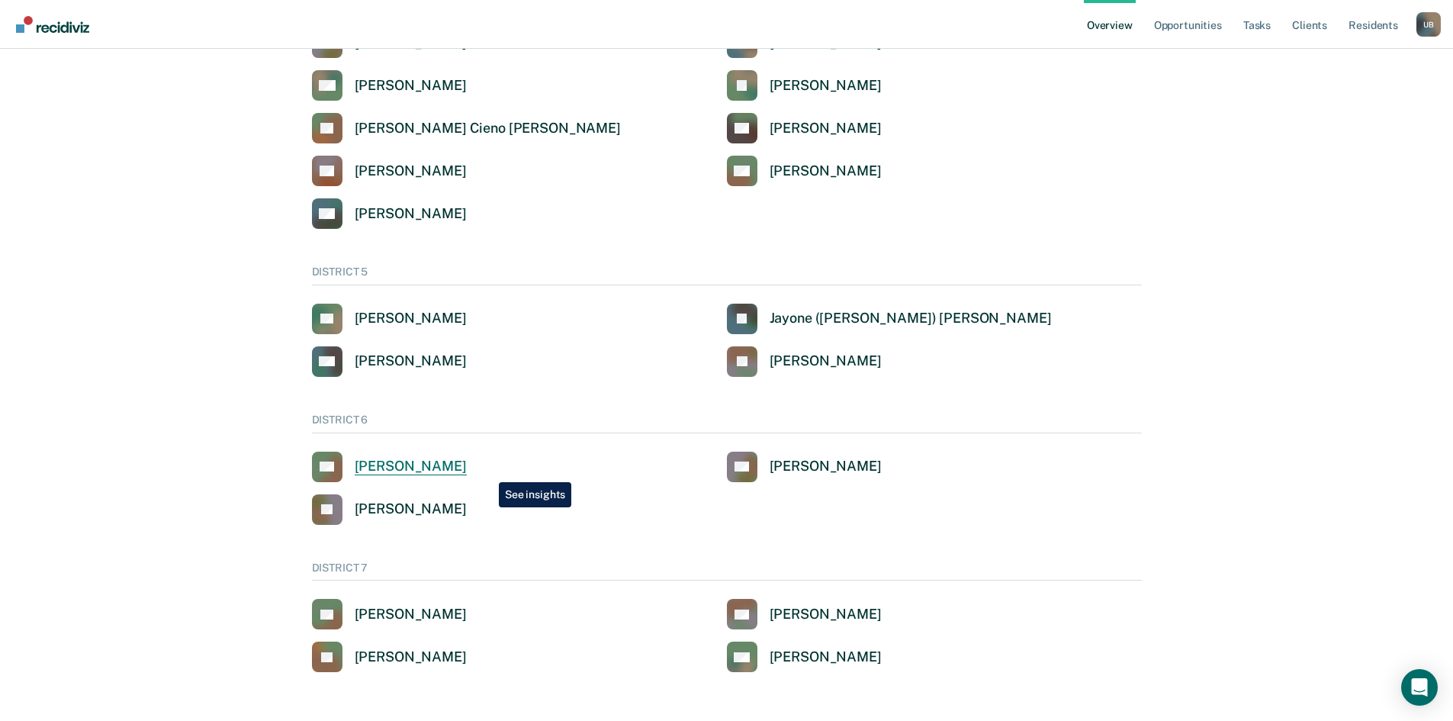
click at [467, 471] on div "[PERSON_NAME]" at bounding box center [411, 467] width 112 height 18
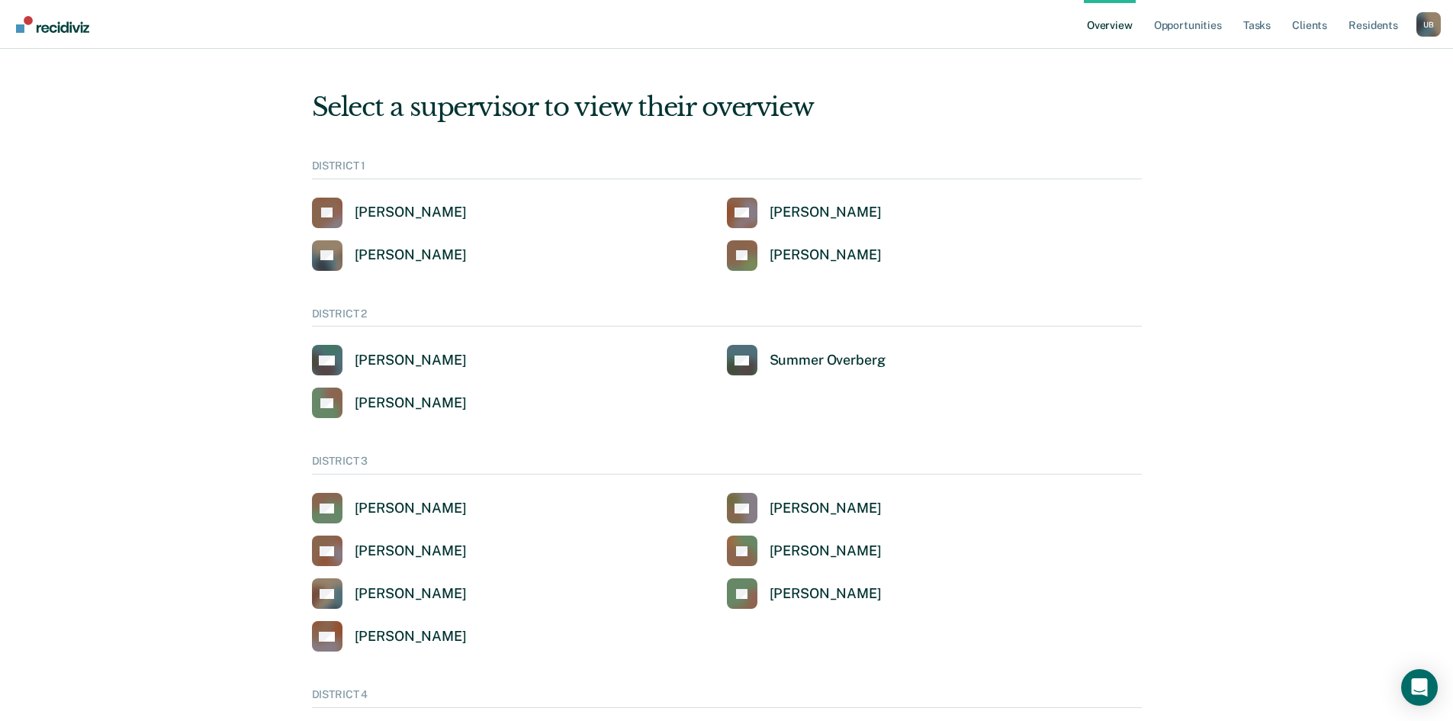
scroll to position [699, 0]
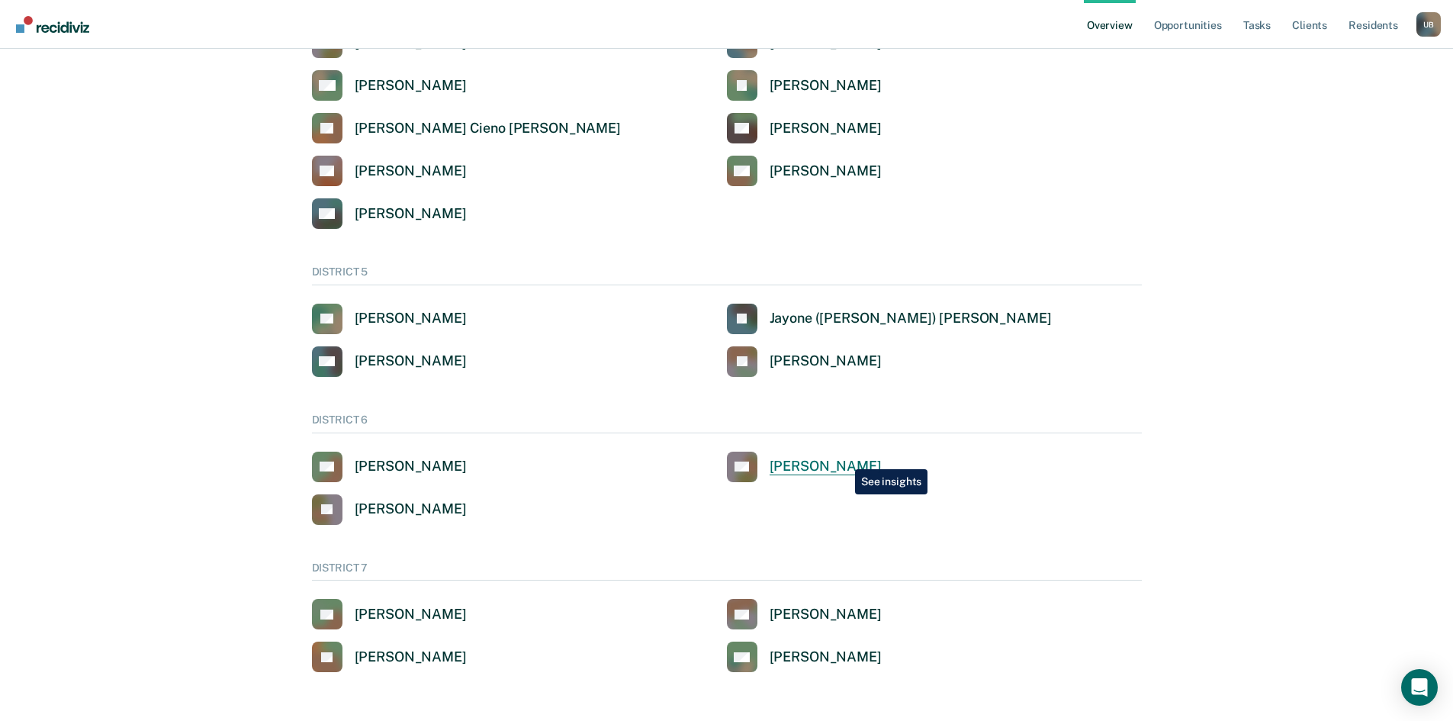
click at [843, 459] on div "[PERSON_NAME]" at bounding box center [825, 467] width 112 height 18
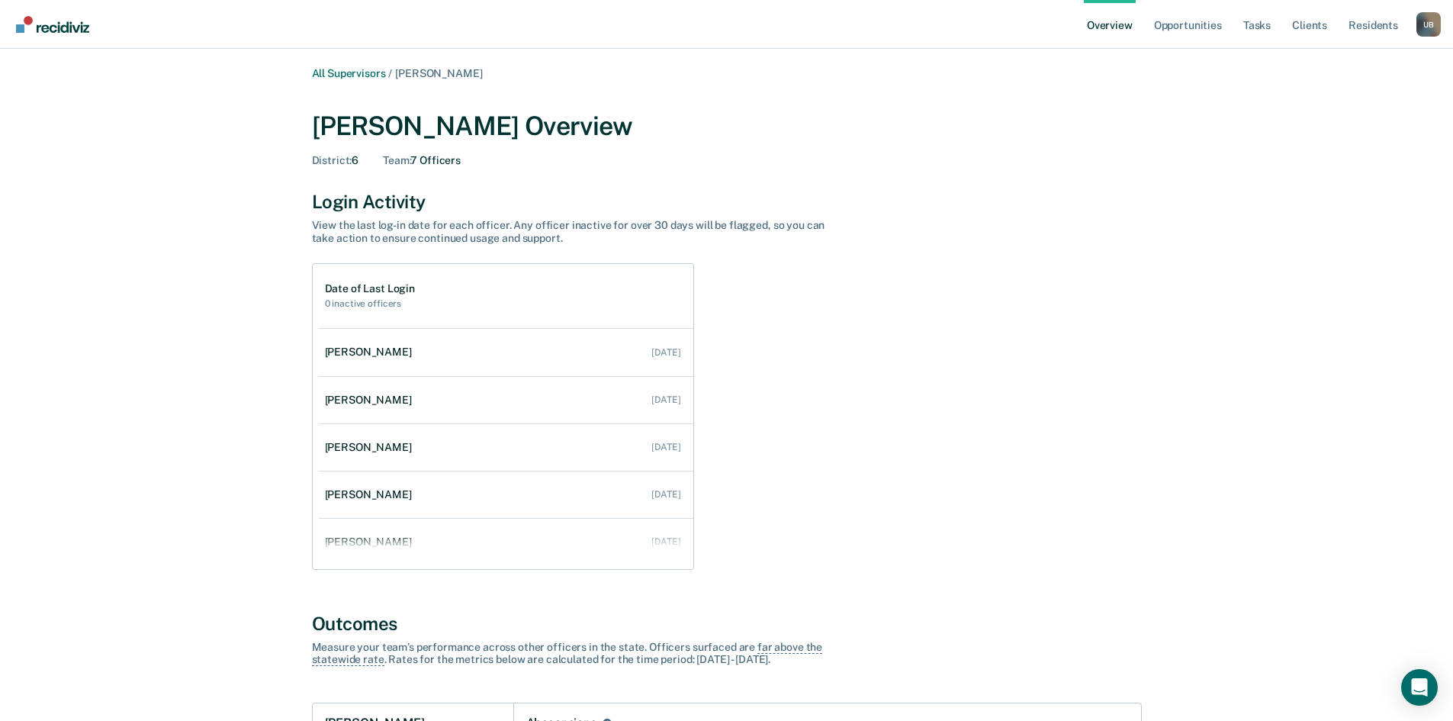
scroll to position [699, 0]
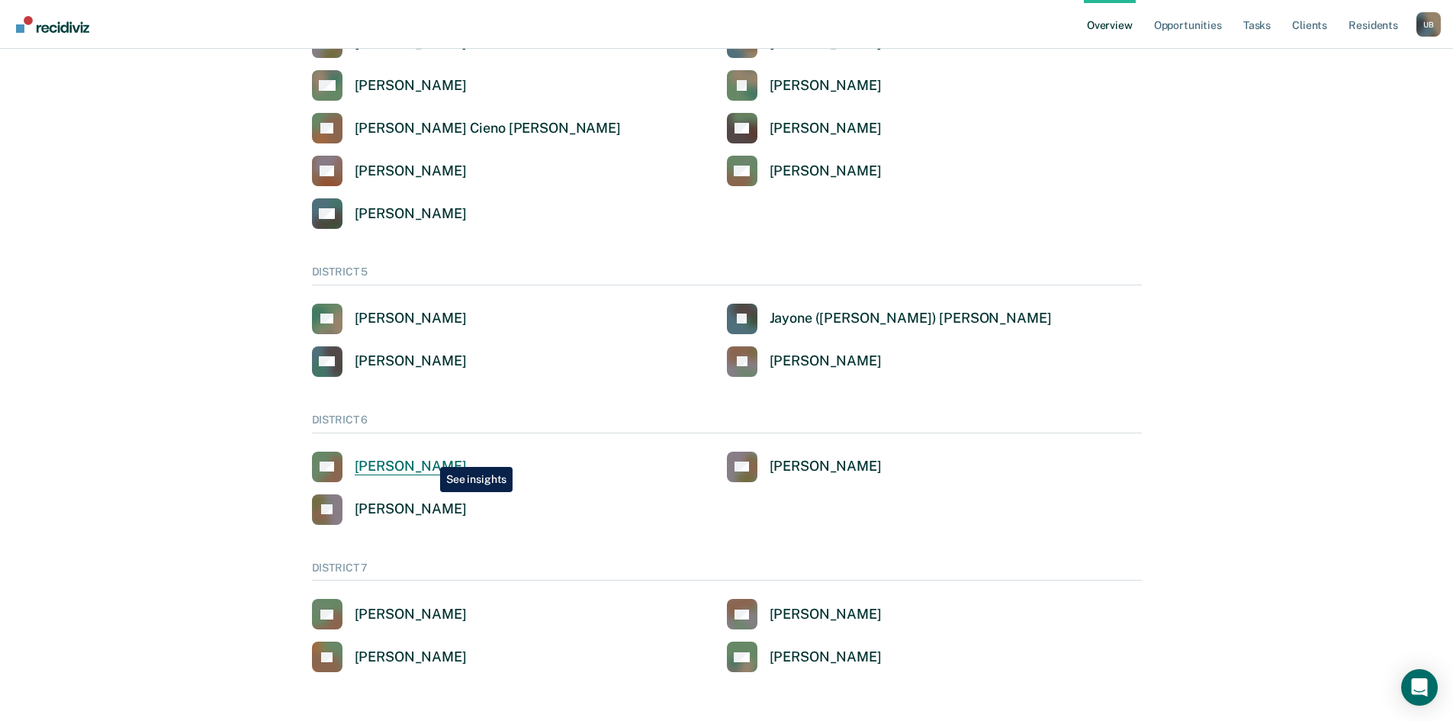
click at [429, 455] on link "CA [PERSON_NAME]" at bounding box center [389, 466] width 155 height 31
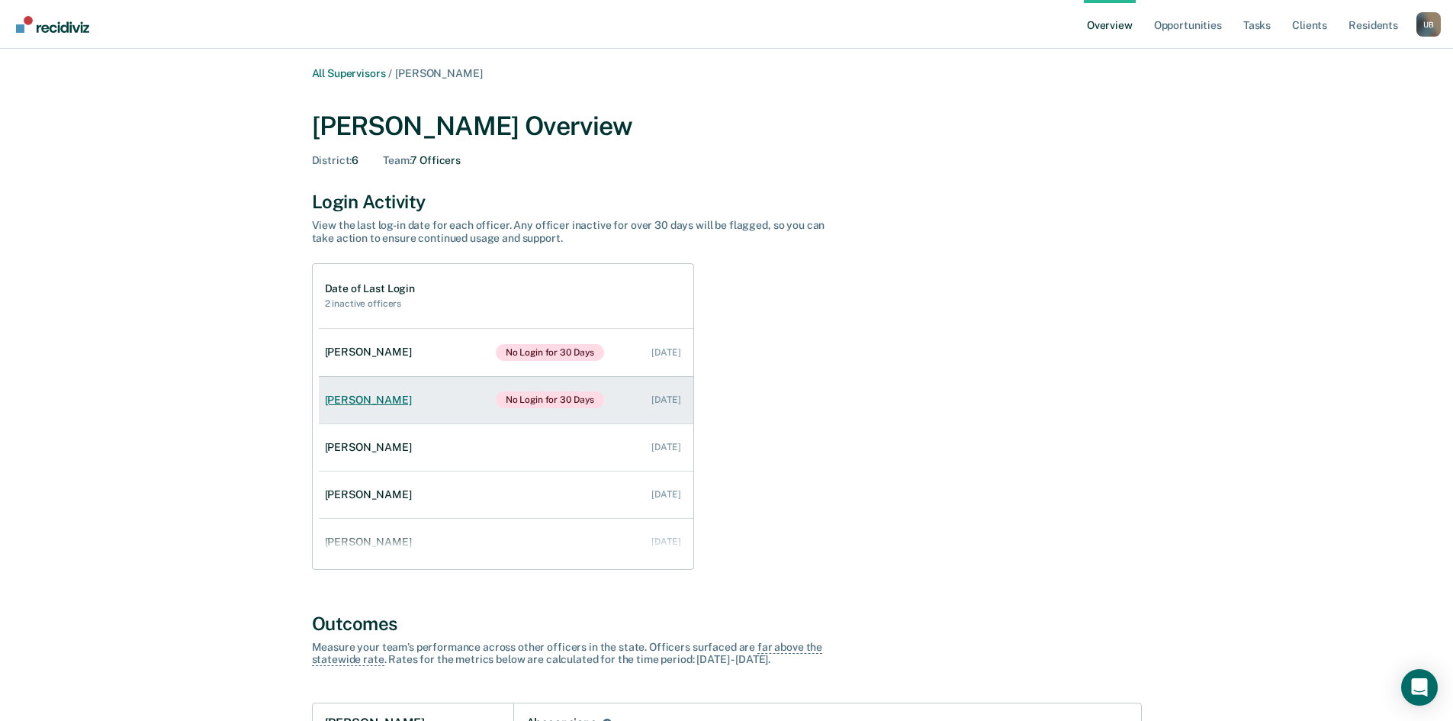
click at [385, 400] on div "[PERSON_NAME]" at bounding box center [371, 400] width 93 height 13
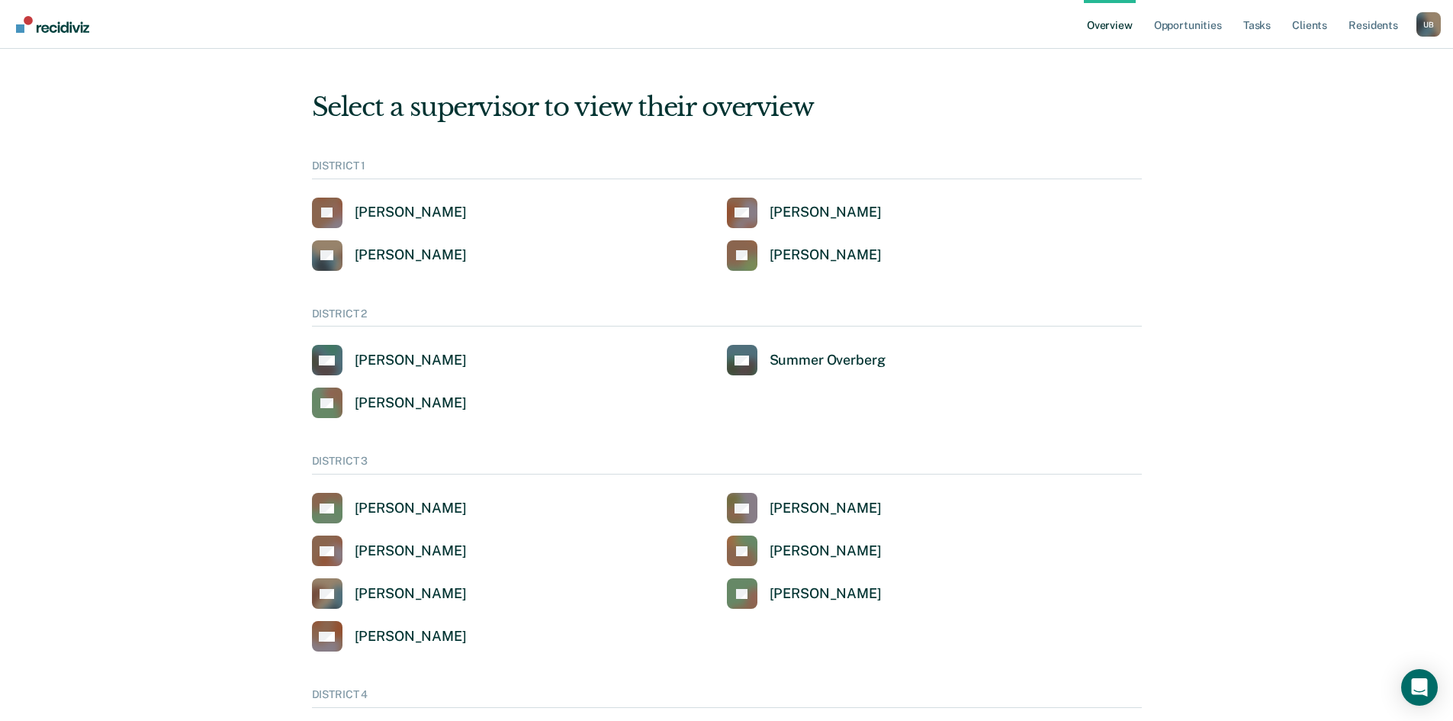
scroll to position [699, 0]
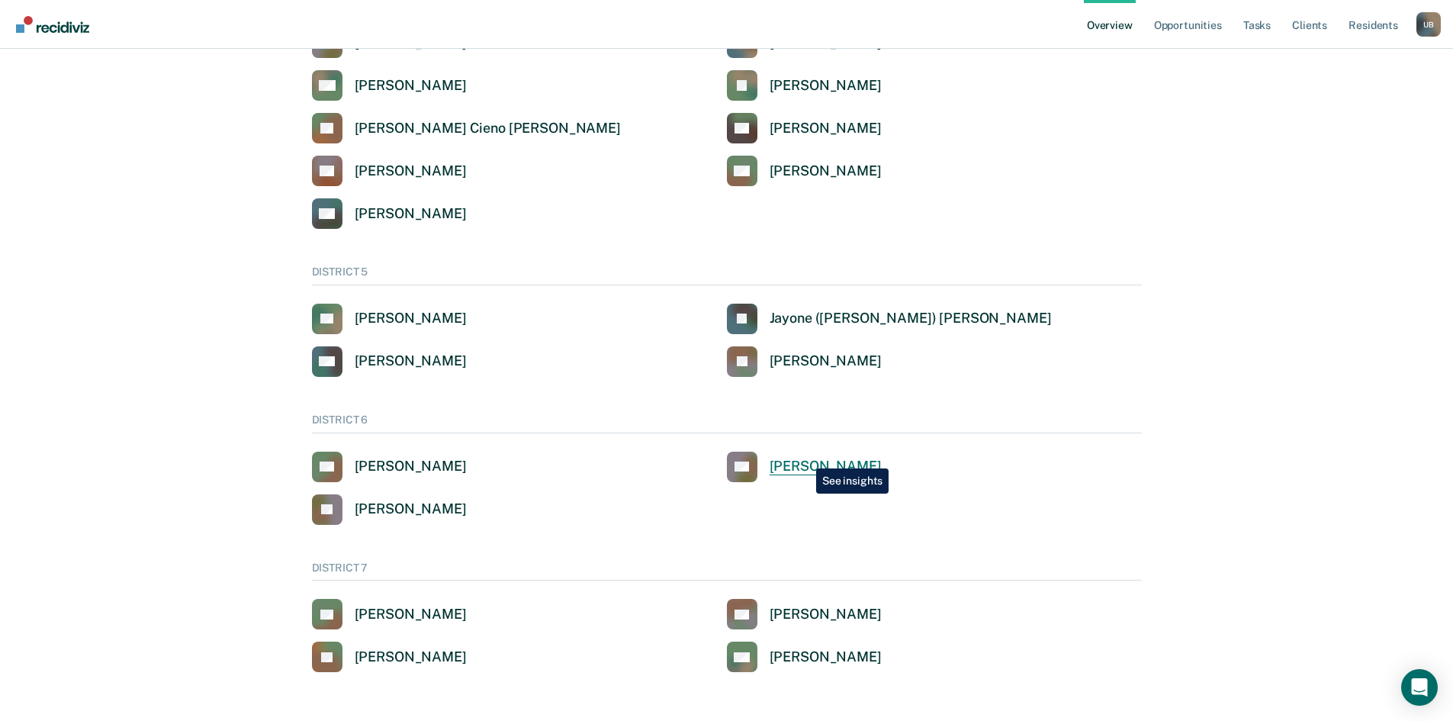
click at [805, 457] on link "CC [PERSON_NAME]" at bounding box center [804, 466] width 155 height 31
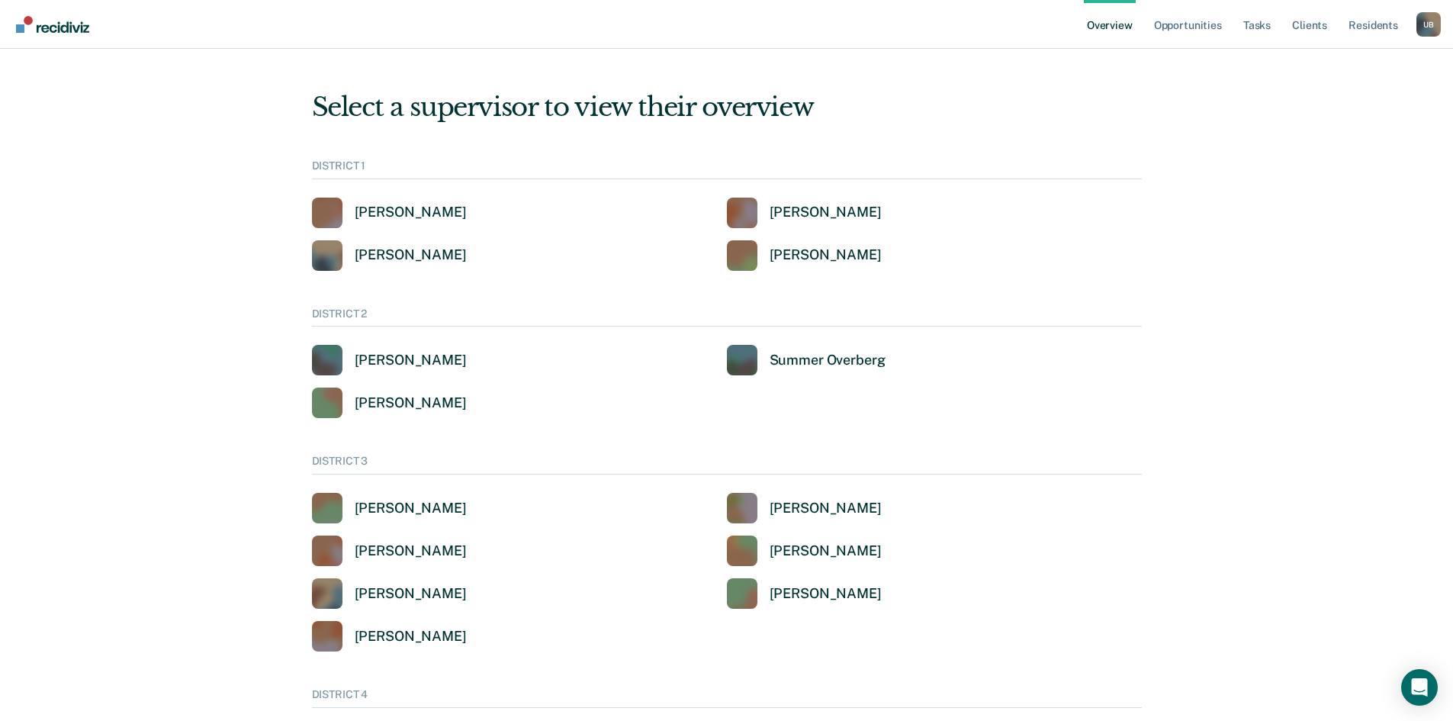
scroll to position [699, 0]
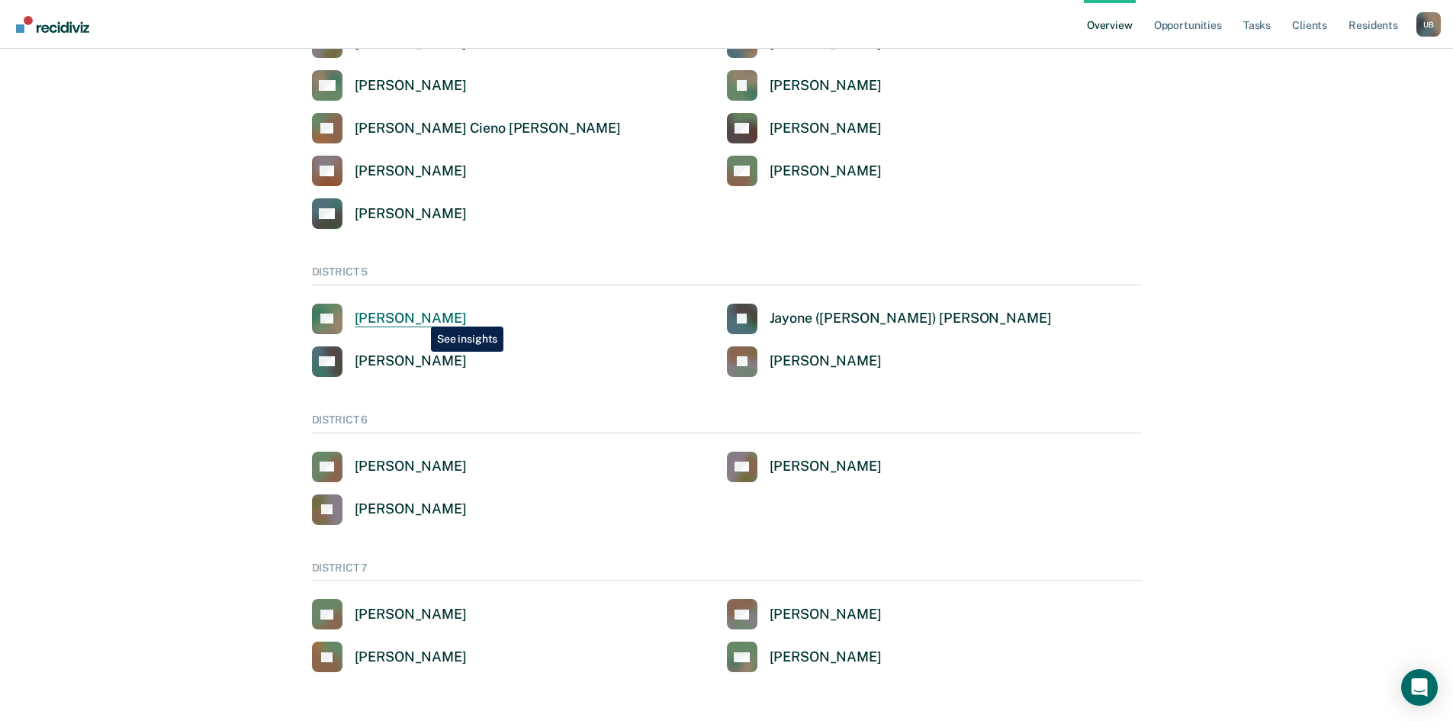
click at [419, 315] on div "[PERSON_NAME]" at bounding box center [411, 319] width 112 height 18
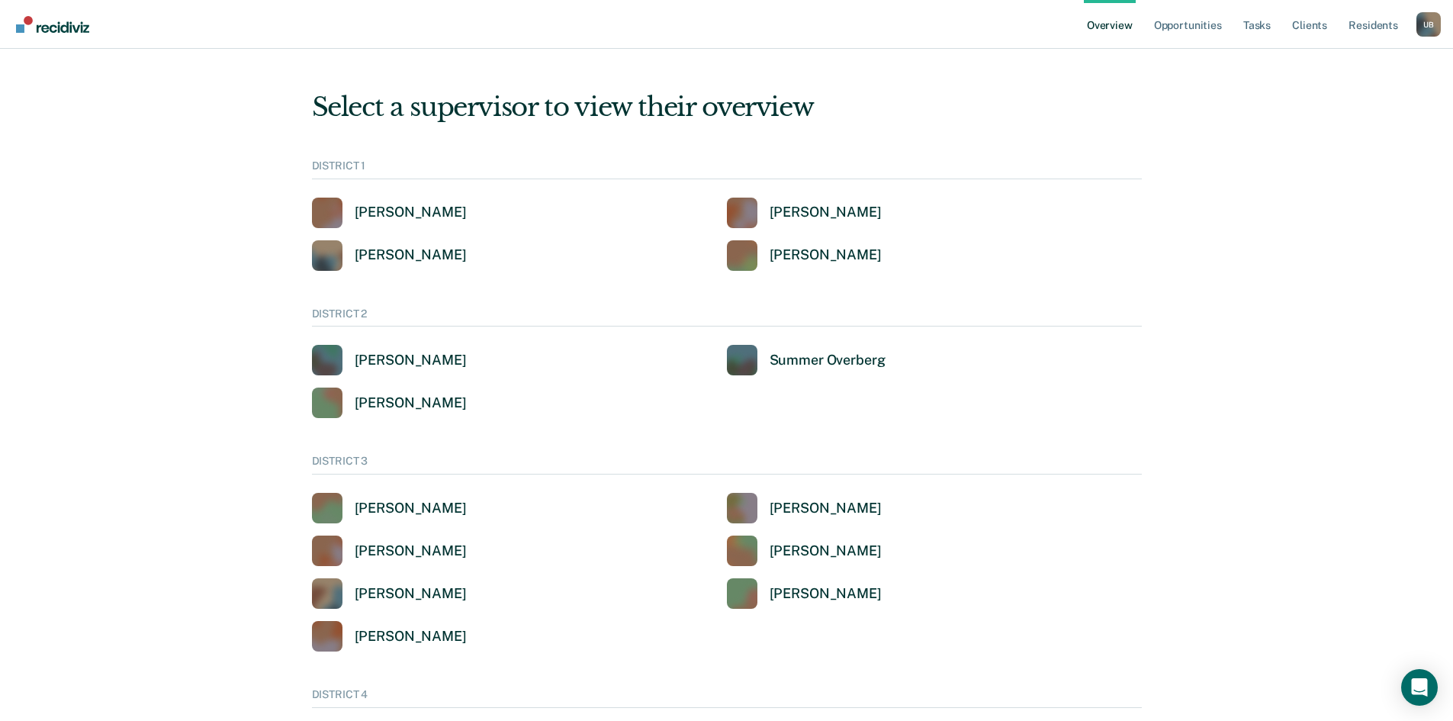
scroll to position [699, 0]
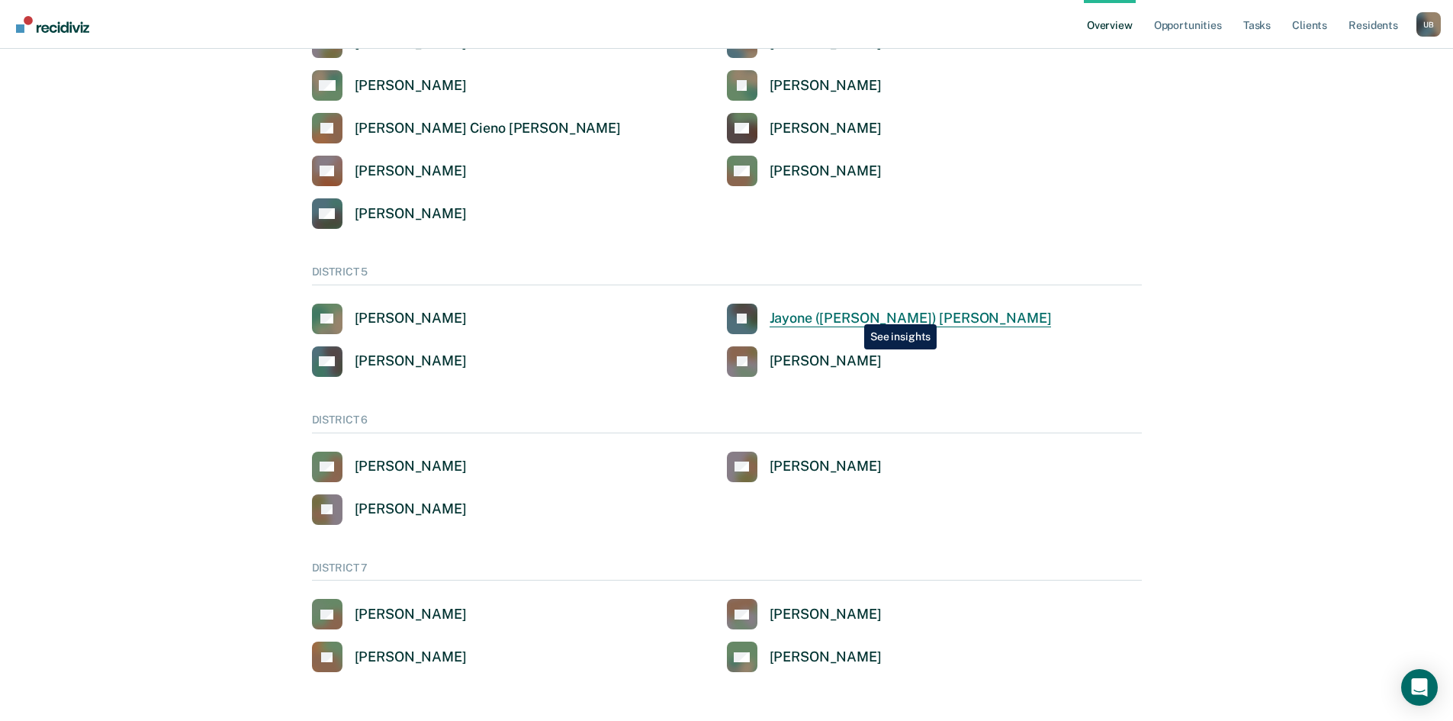
click at [853, 313] on div "Jayone ([PERSON_NAME]) [PERSON_NAME]" at bounding box center [910, 319] width 282 height 18
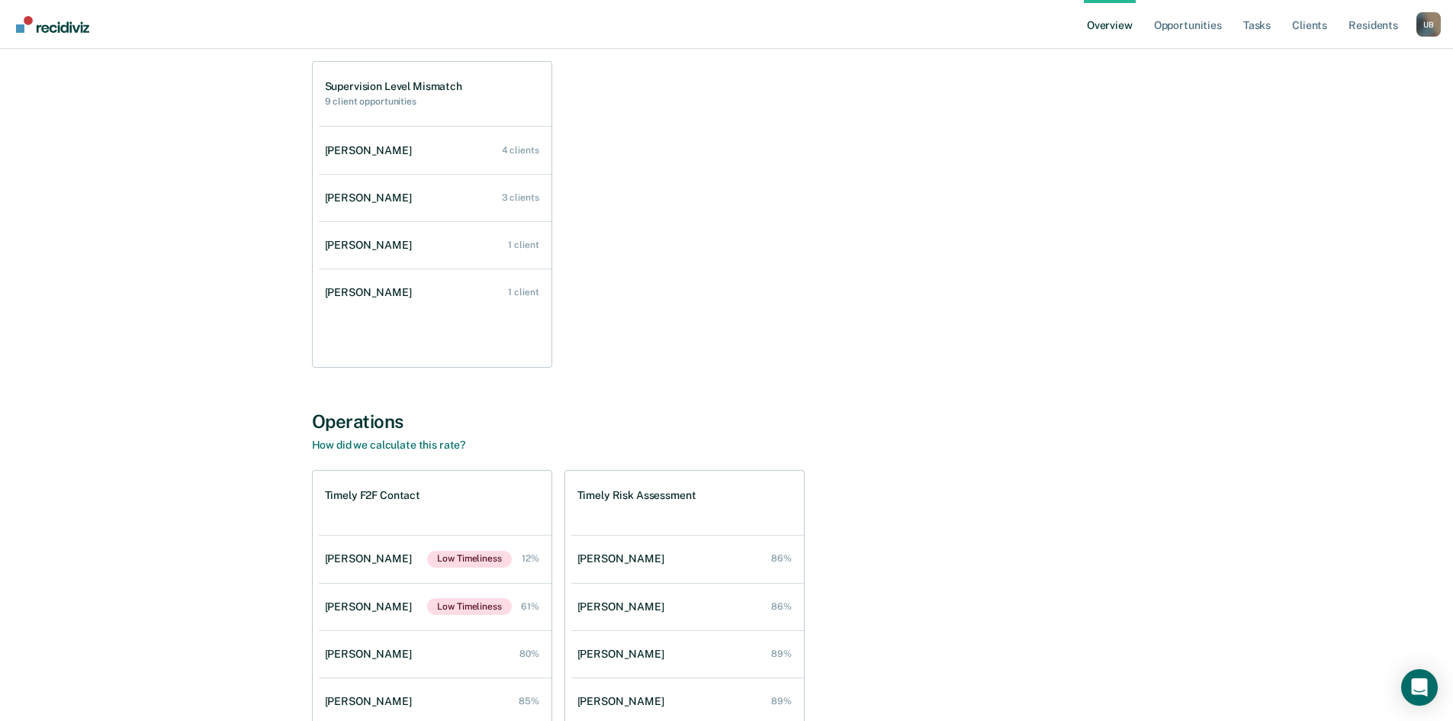
scroll to position [1481, 0]
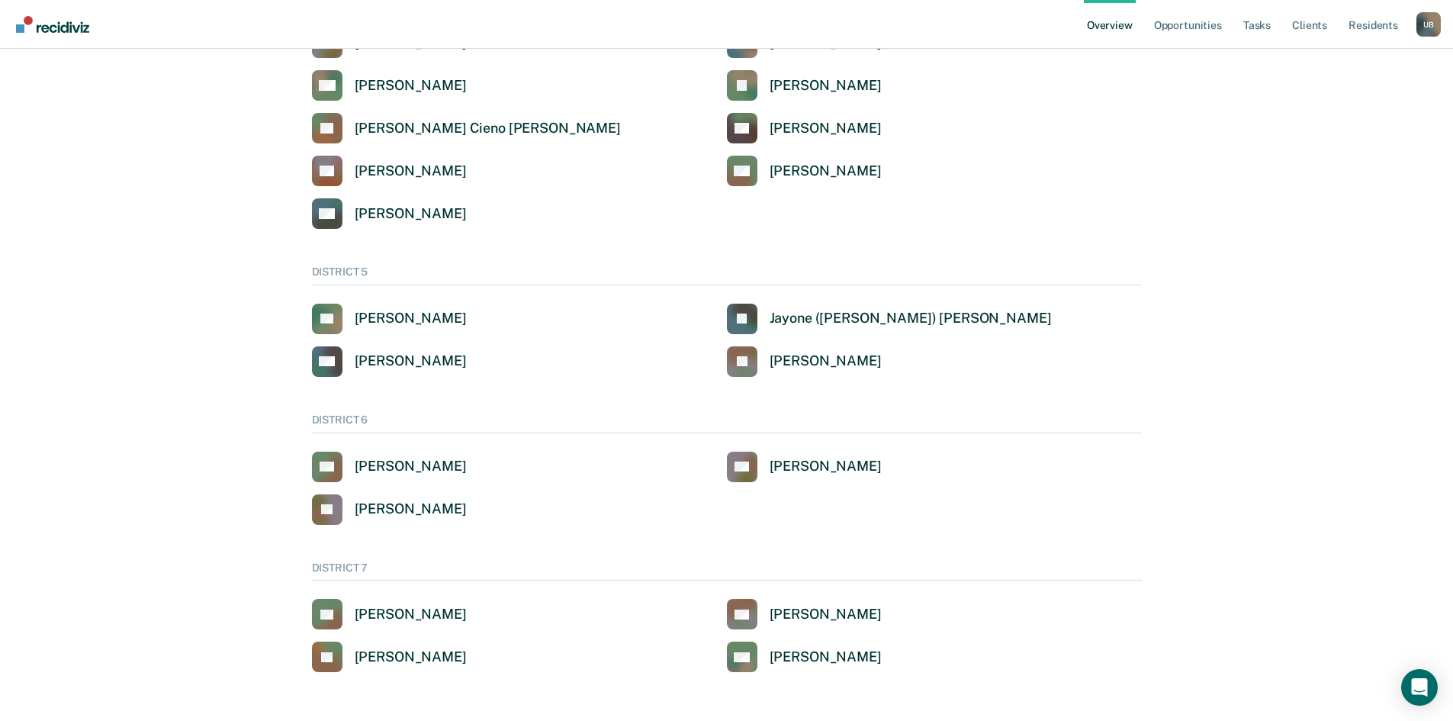
scroll to position [699, 0]
click at [827, 359] on div "[PERSON_NAME]" at bounding box center [825, 361] width 112 height 18
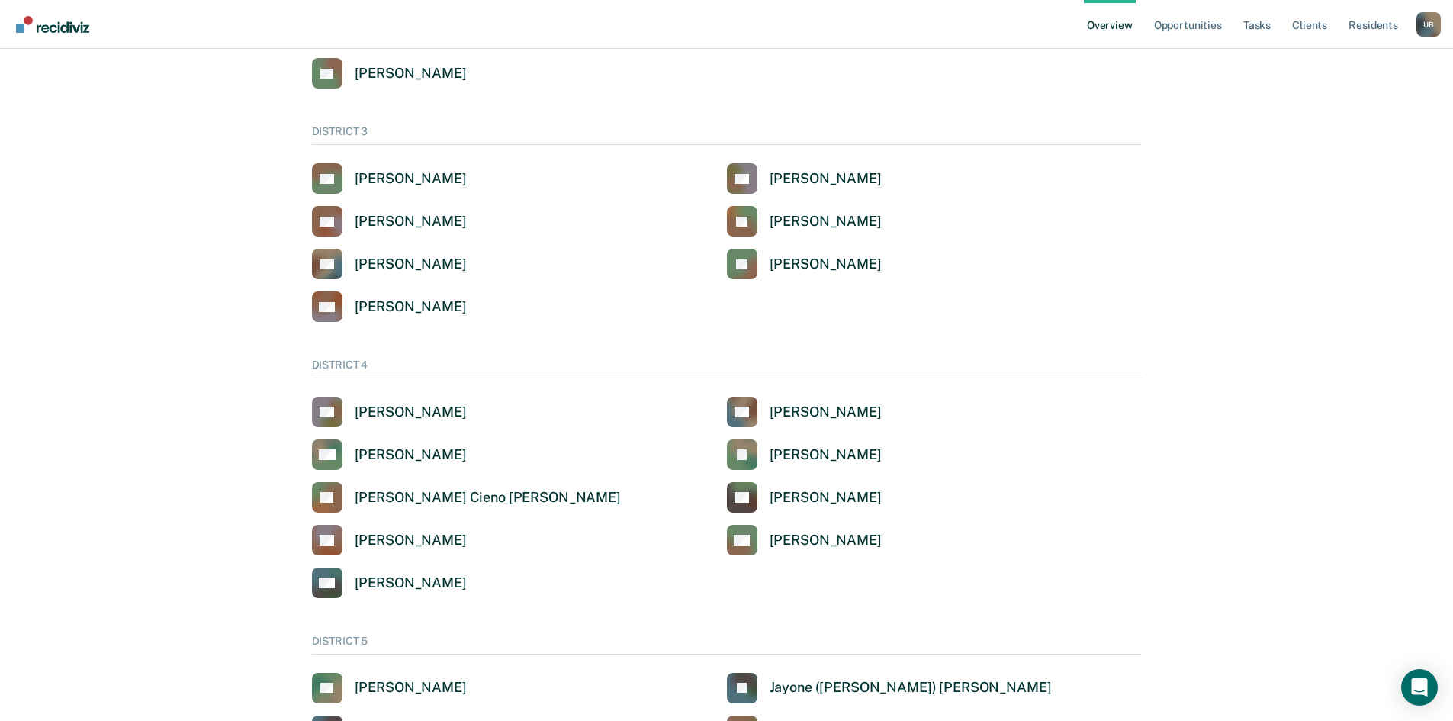
scroll to position [317, 0]
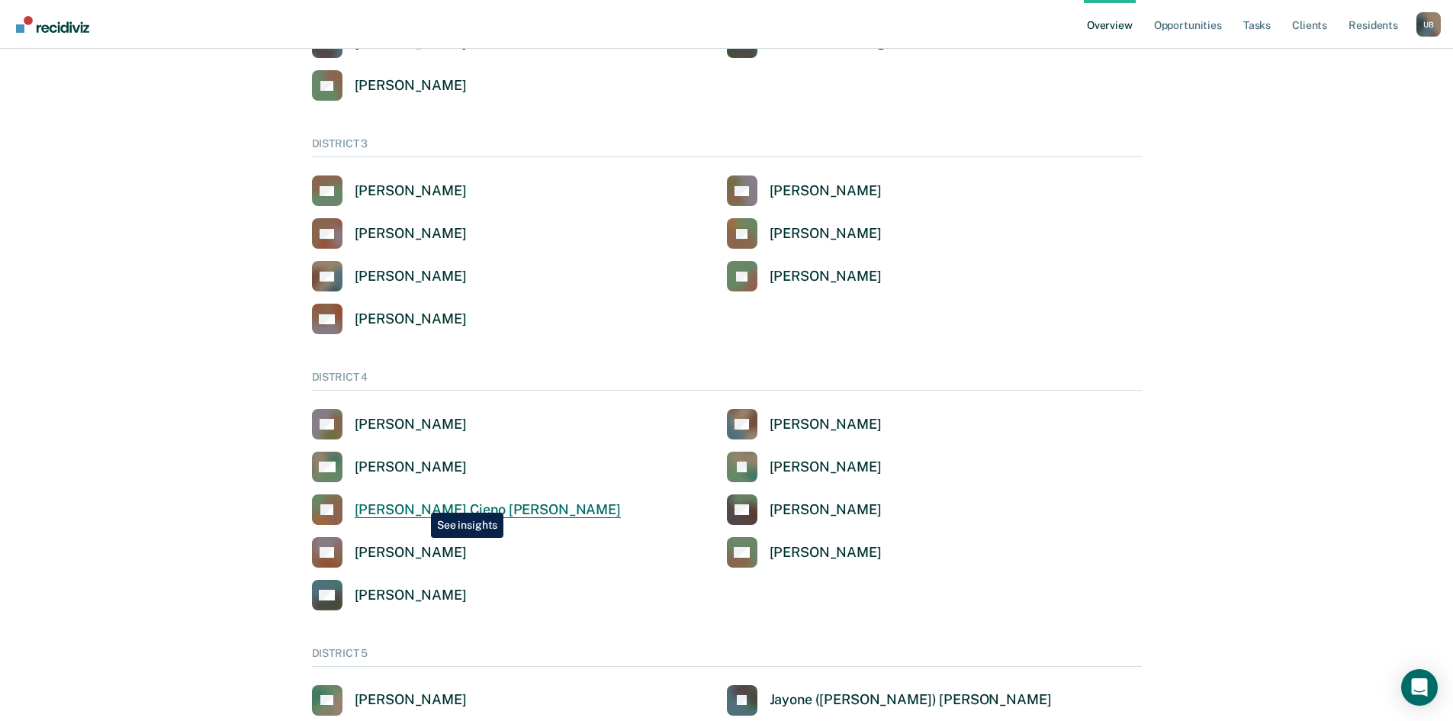
click at [419, 501] on div "[PERSON_NAME] Cieno [PERSON_NAME]" at bounding box center [488, 510] width 266 height 18
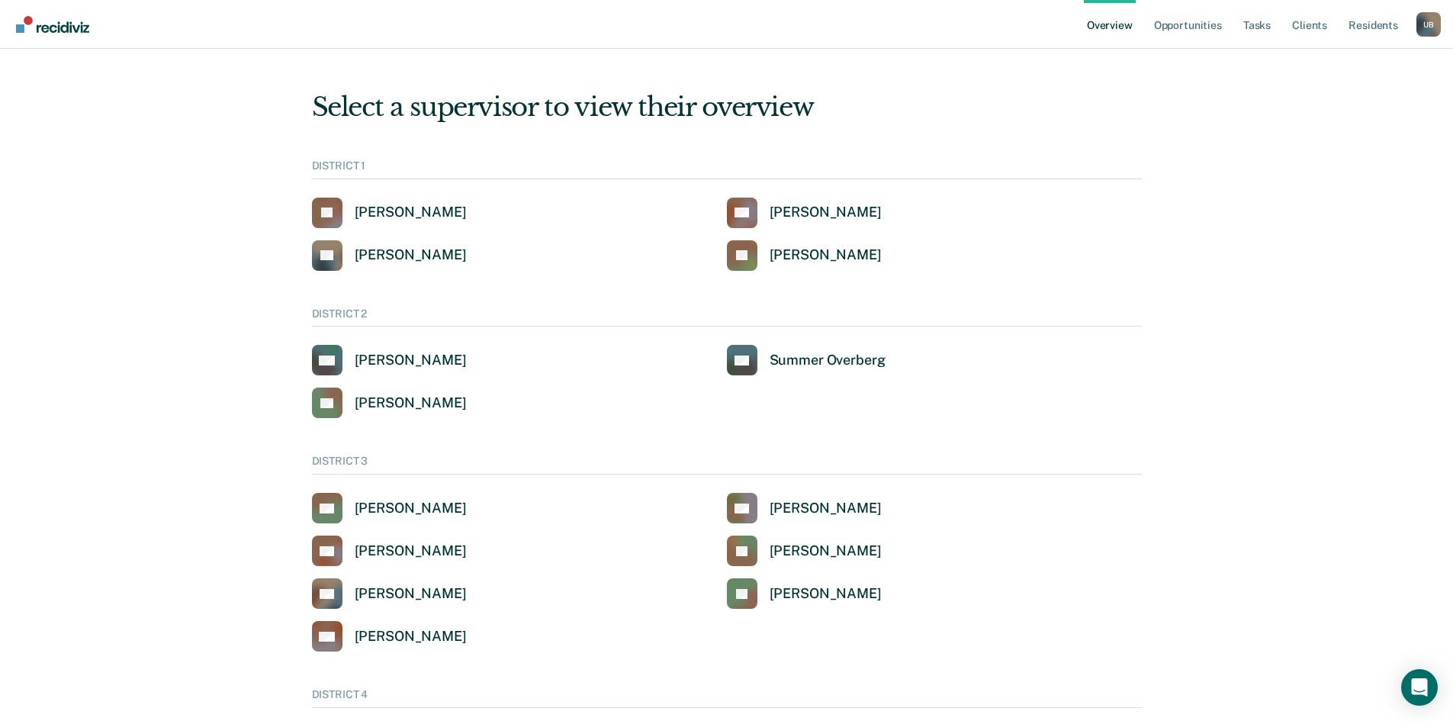
scroll to position [317, 0]
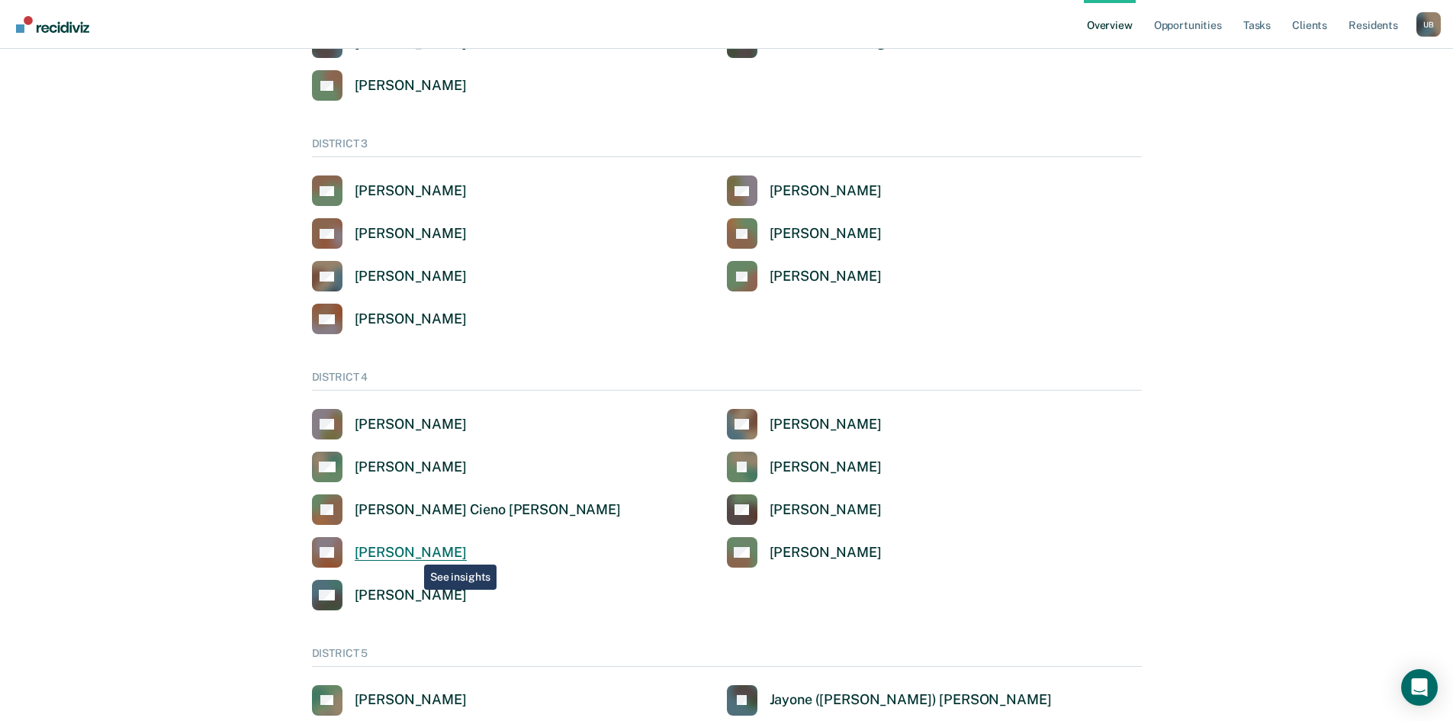
click at [412, 553] on div "[PERSON_NAME]" at bounding box center [411, 553] width 112 height 18
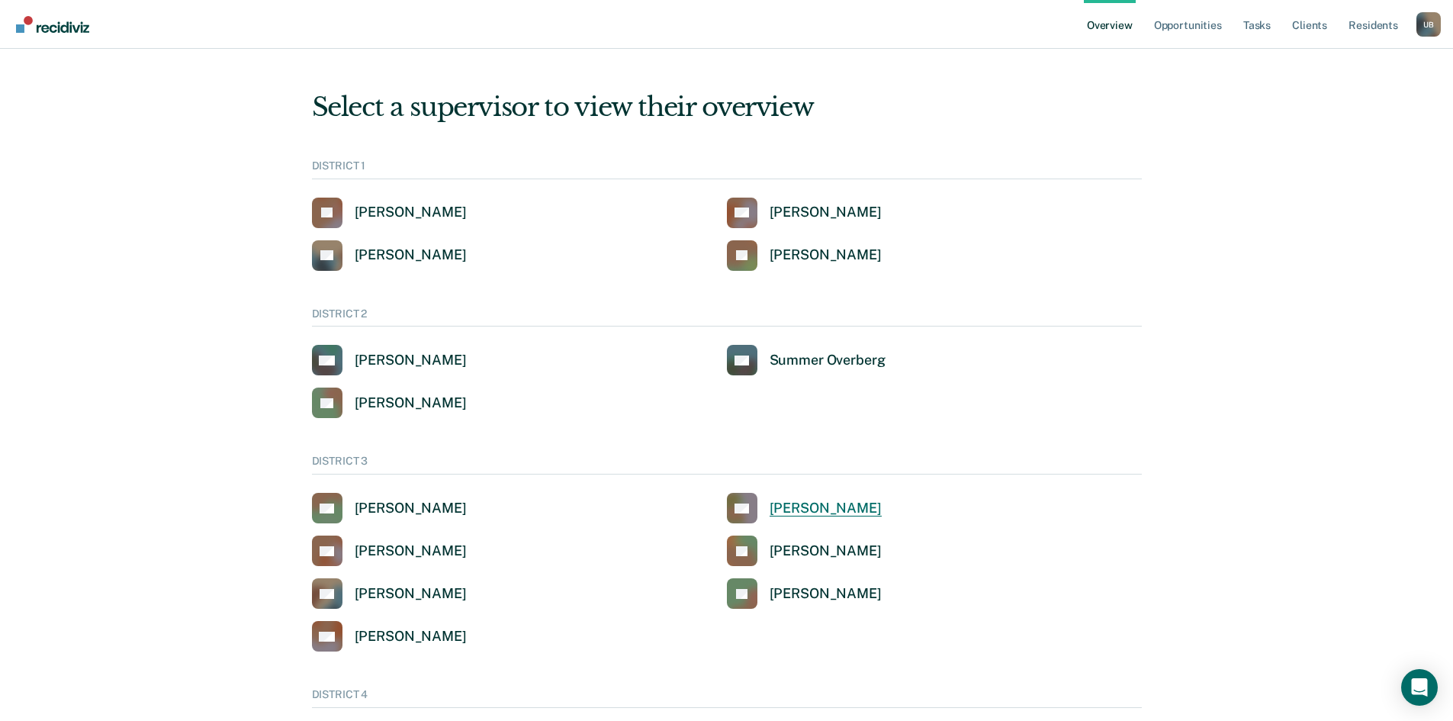
scroll to position [317, 0]
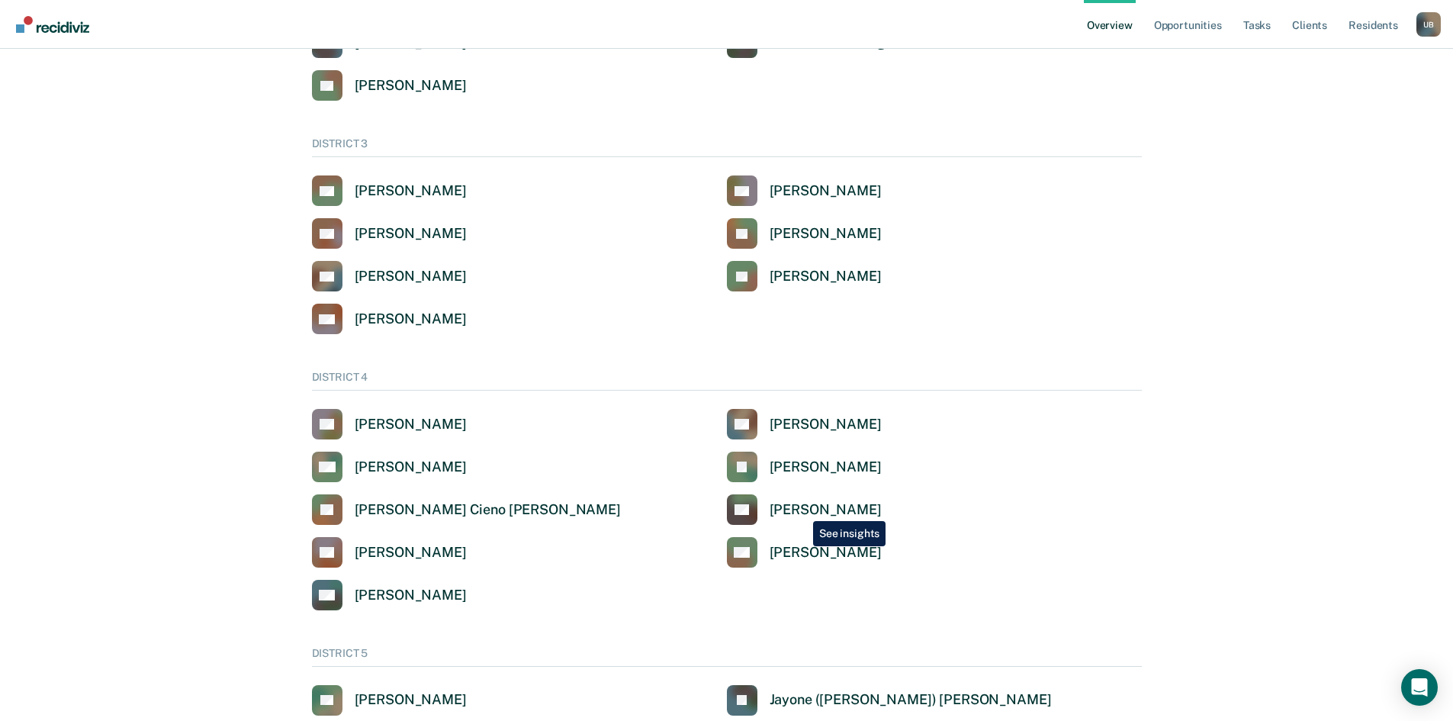
click at [798, 509] on div "[PERSON_NAME]" at bounding box center [825, 510] width 112 height 18
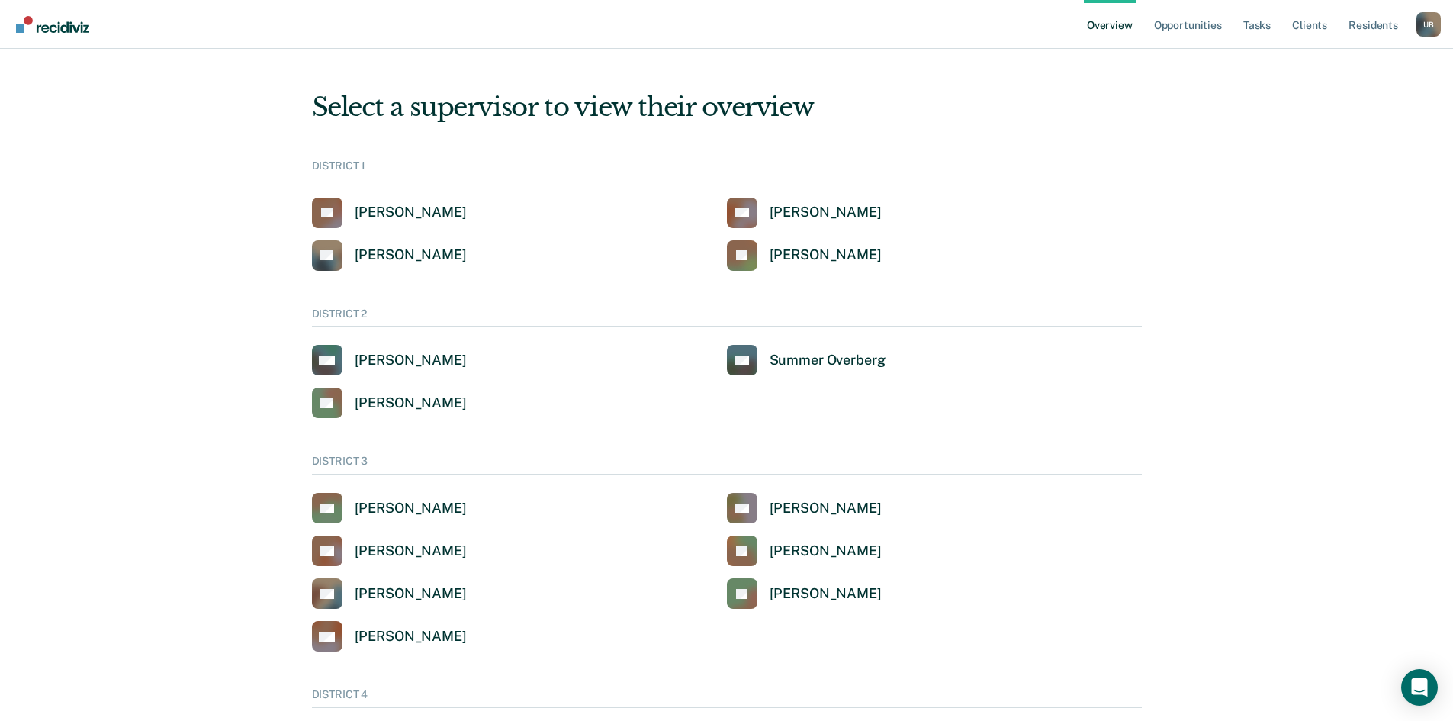
scroll to position [317, 0]
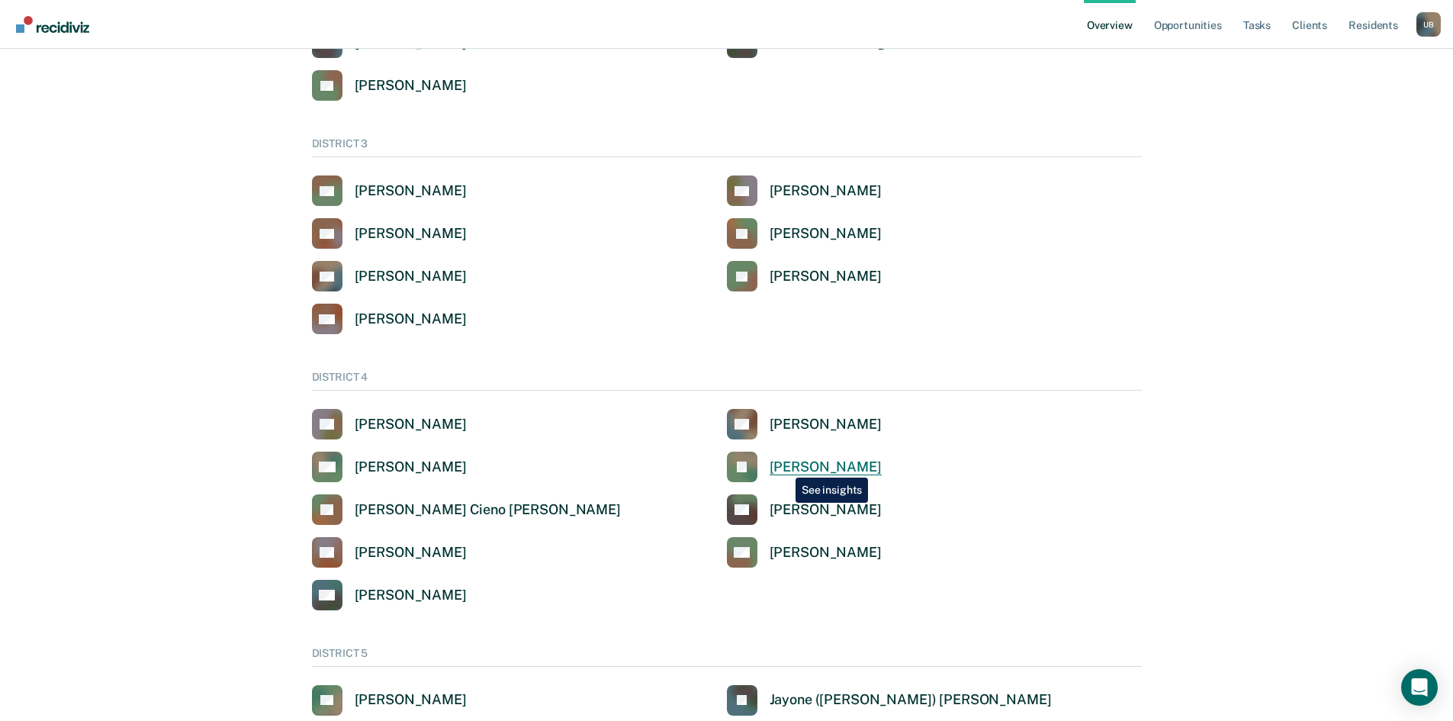
click at [784, 466] on div "[PERSON_NAME]" at bounding box center [825, 467] width 112 height 18
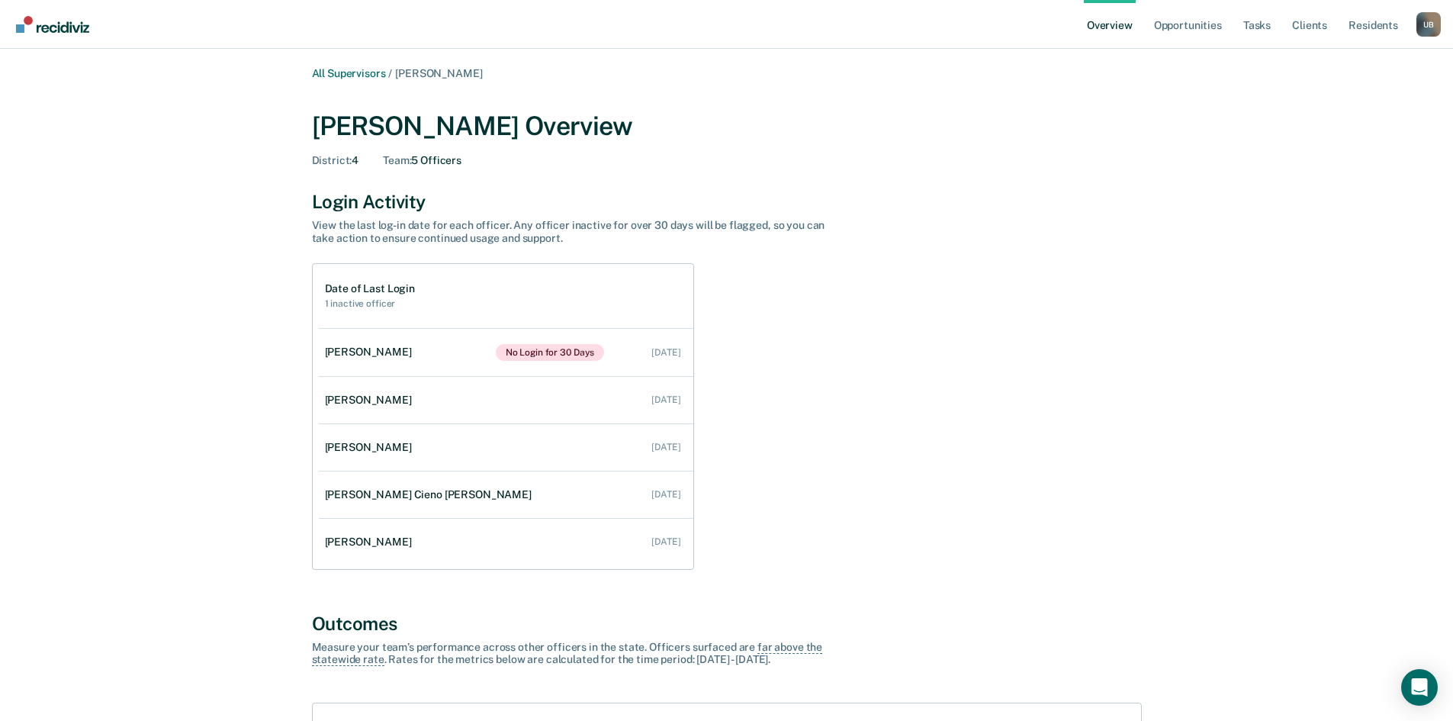
click at [381, 351] on div "[PERSON_NAME]" at bounding box center [371, 351] width 93 height 13
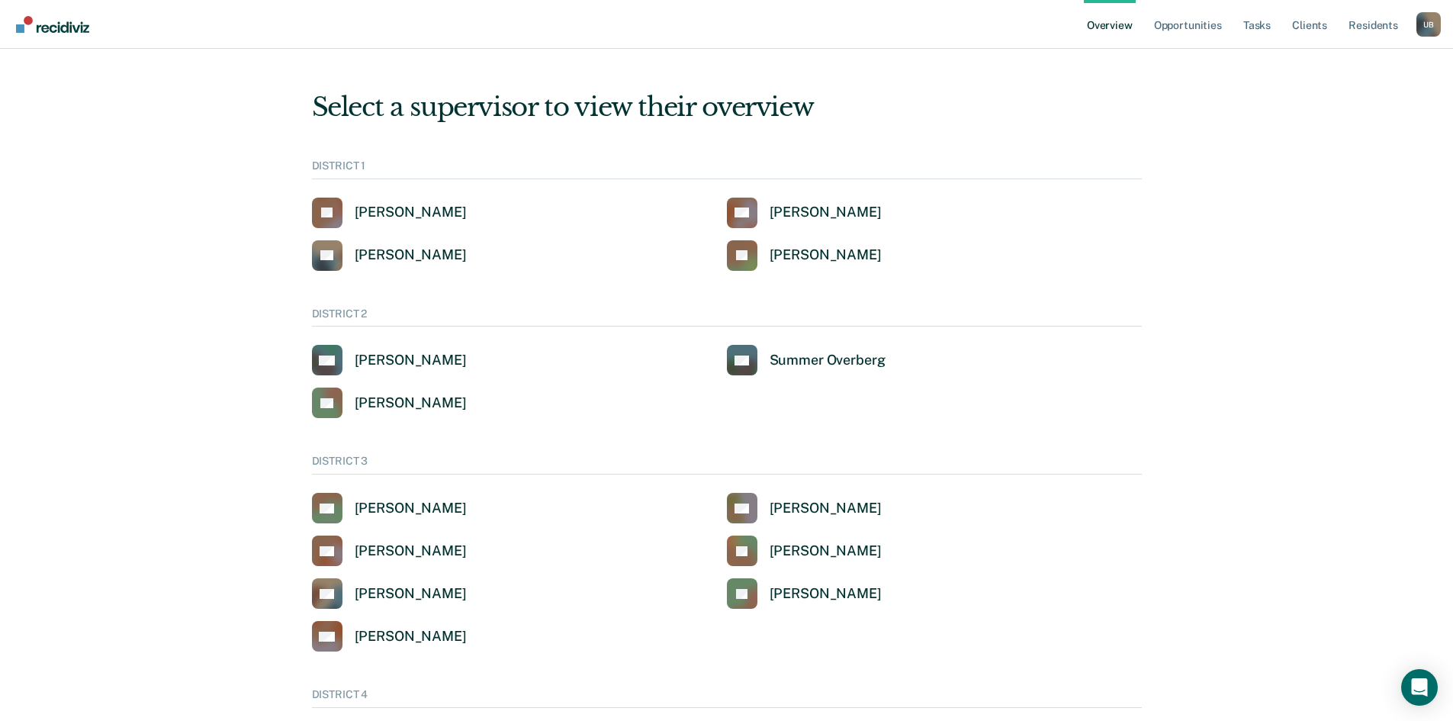
click at [1431, 31] on div "U B" at bounding box center [1428, 24] width 24 height 24
click at [1328, 143] on link "Go to Operations" at bounding box center [1352, 143] width 130 height 13
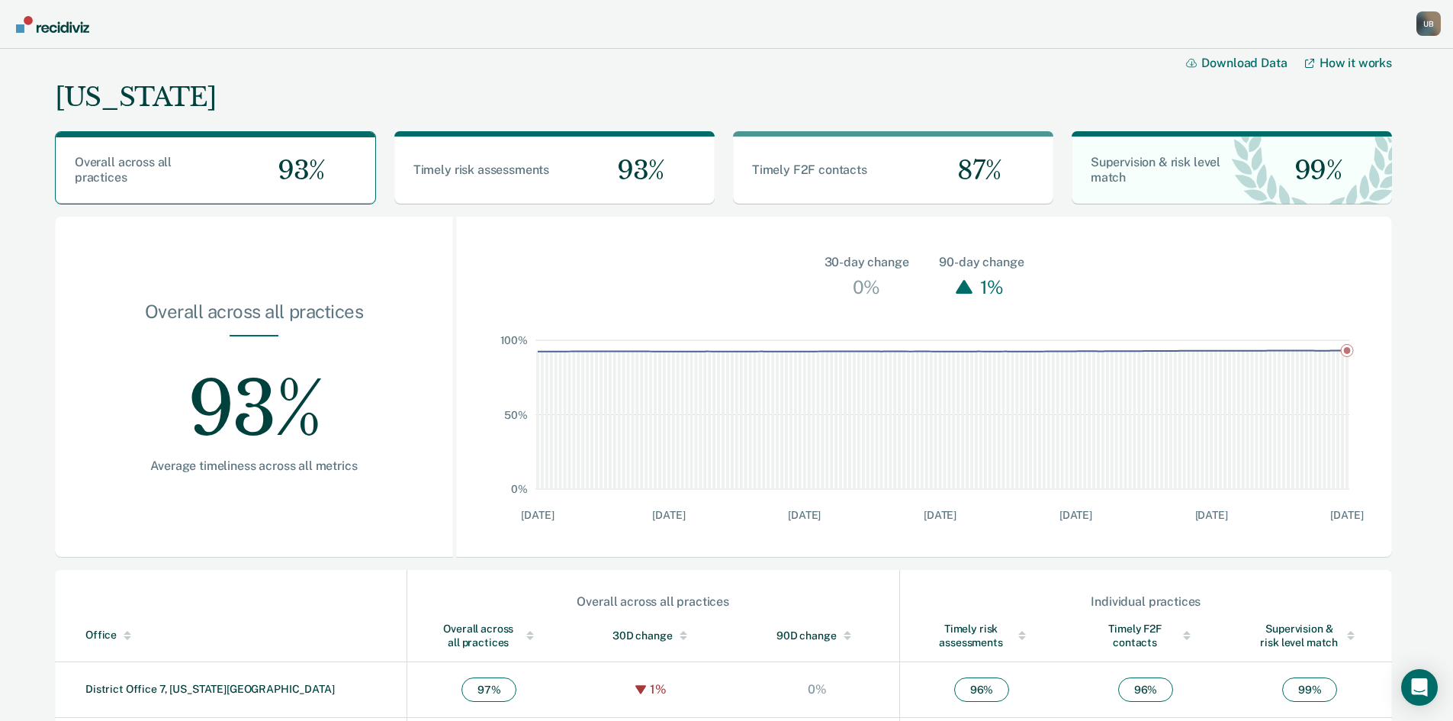
click at [1422, 18] on div "U B" at bounding box center [1428, 23] width 24 height 24
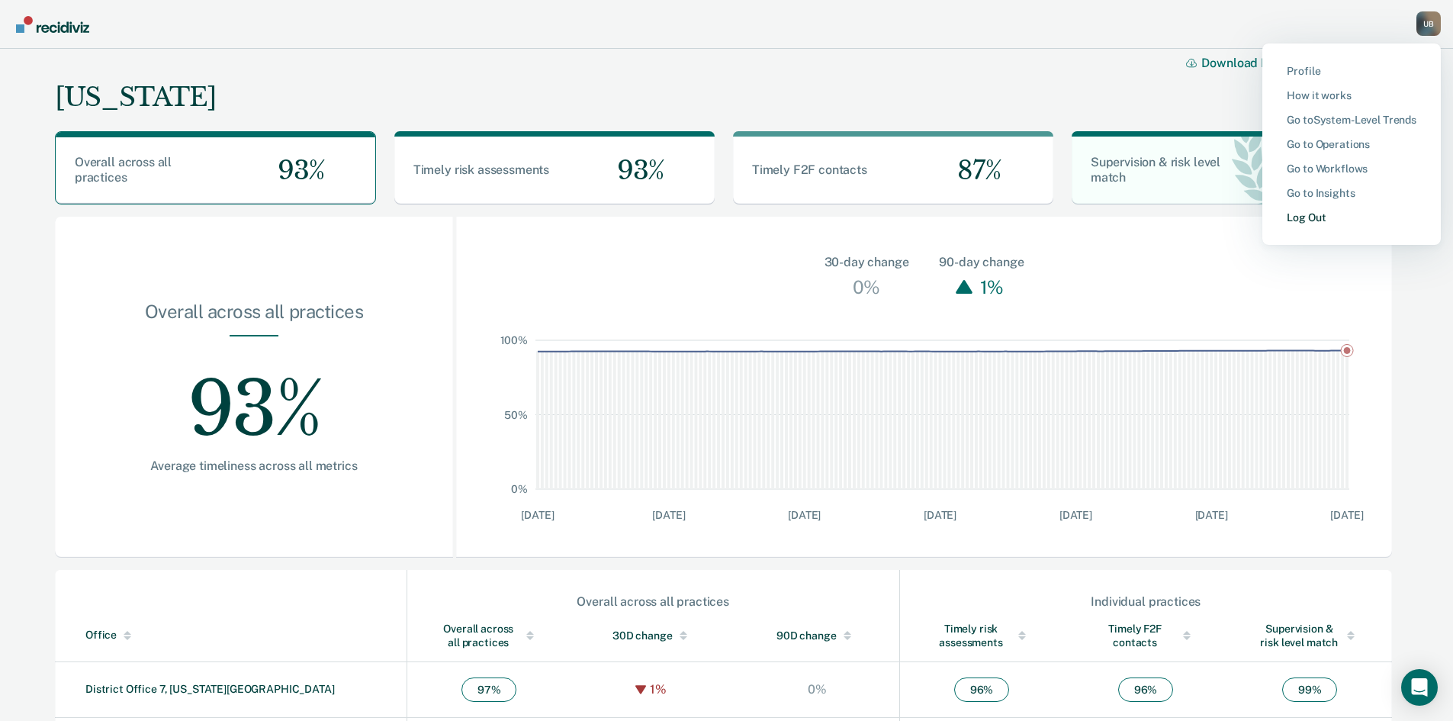
click at [1302, 217] on link "Log Out" at bounding box center [1352, 217] width 130 height 13
